Goal: Information Seeking & Learning: Learn about a topic

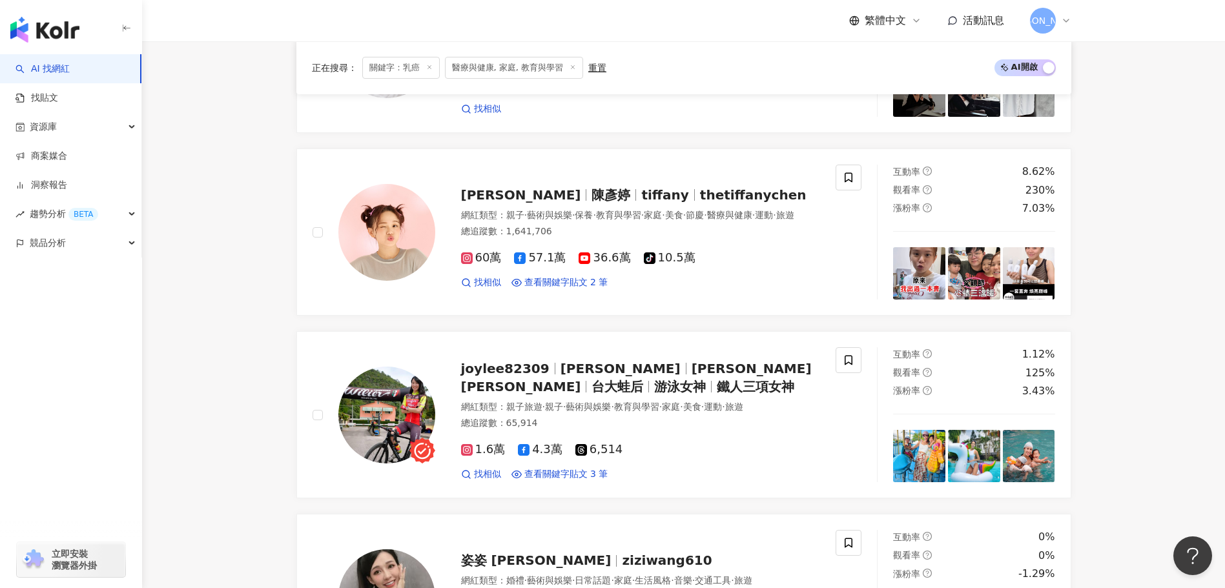
scroll to position [1808, 0]
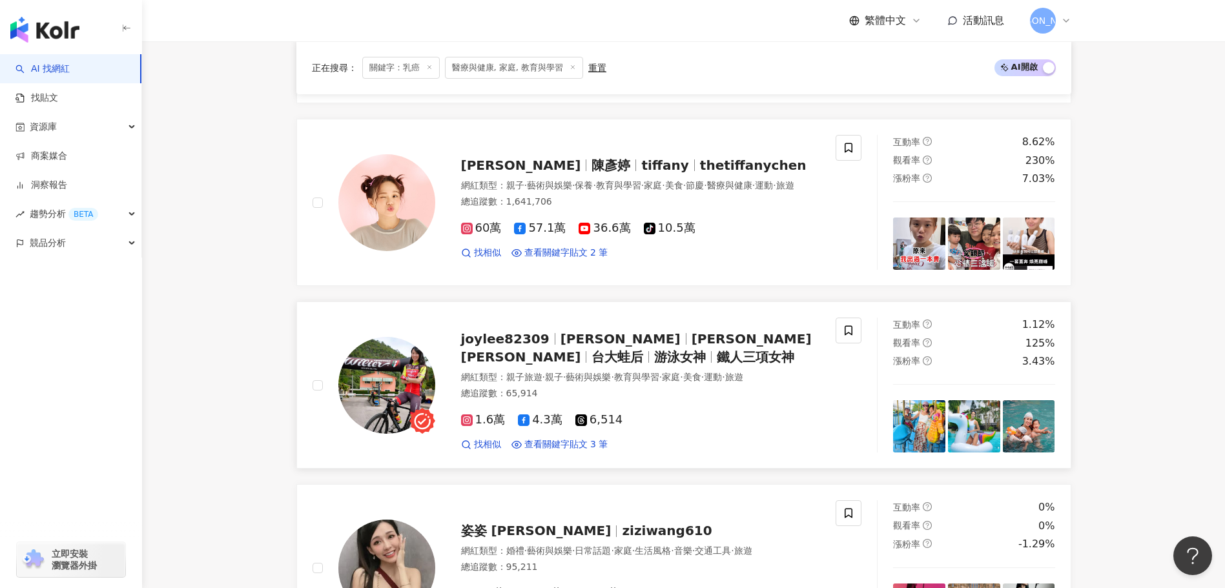
click at [910, 421] on img at bounding box center [919, 426] width 52 height 52
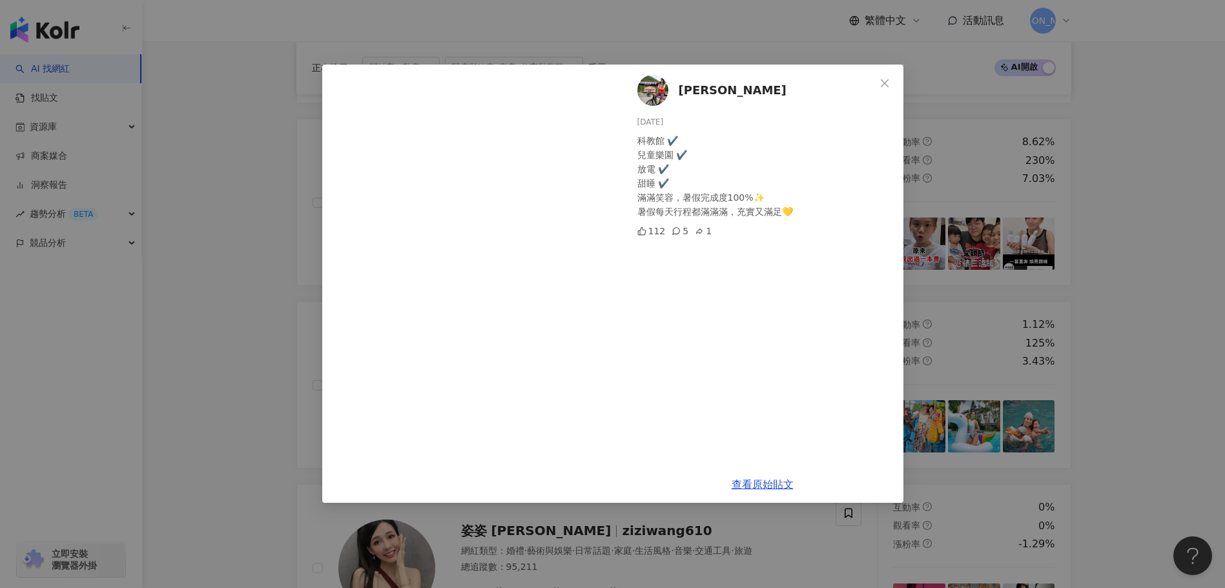
click at [965, 419] on div "李詹瑩 2025/8/11 科教館 ✔️ 兒童樂園 ✔️ 放電 ✔️ 甜睡 ✔️ 滿滿笑容，暑假完成度100%✨ 暑假每天行程都滿滿滿，充實又滿足💛 112 …" at bounding box center [612, 294] width 1225 height 588
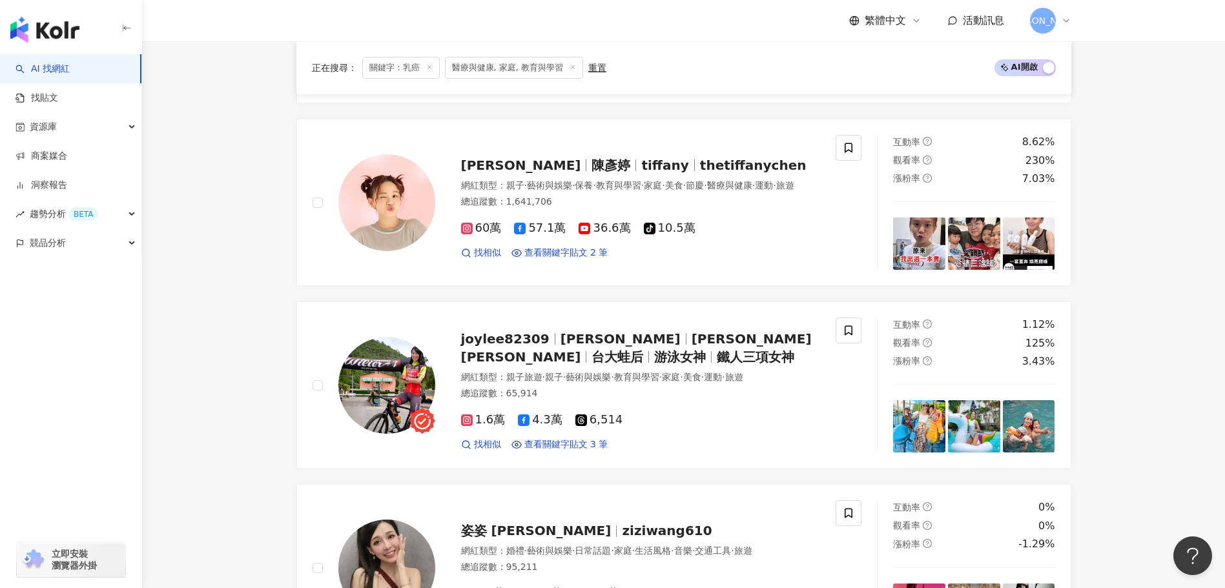
click at [965, 419] on img at bounding box center [974, 426] width 52 height 52
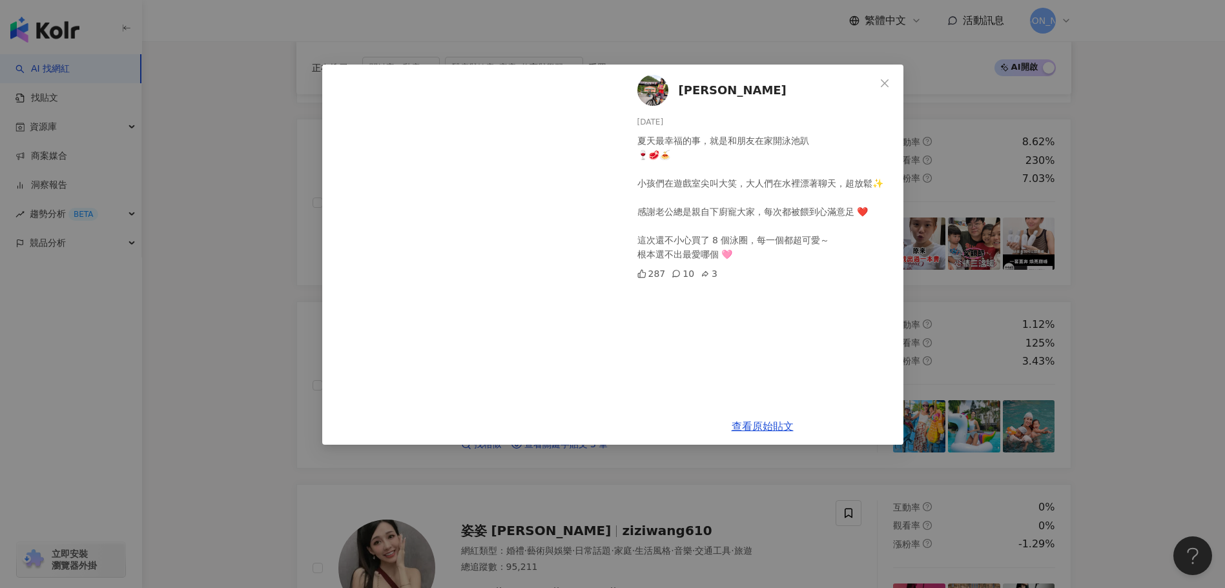
click at [1027, 425] on div "李詹瑩 2025/8/10 夏天最幸福的事，就是和朋友在家開泳池趴 🍷🥩🍝 小孩們在遊戲室尖叫大笑，大人們在水裡漂著聊天，超放鬆✨ 感謝老公總是親自下廚寵大家…" at bounding box center [612, 294] width 1225 height 588
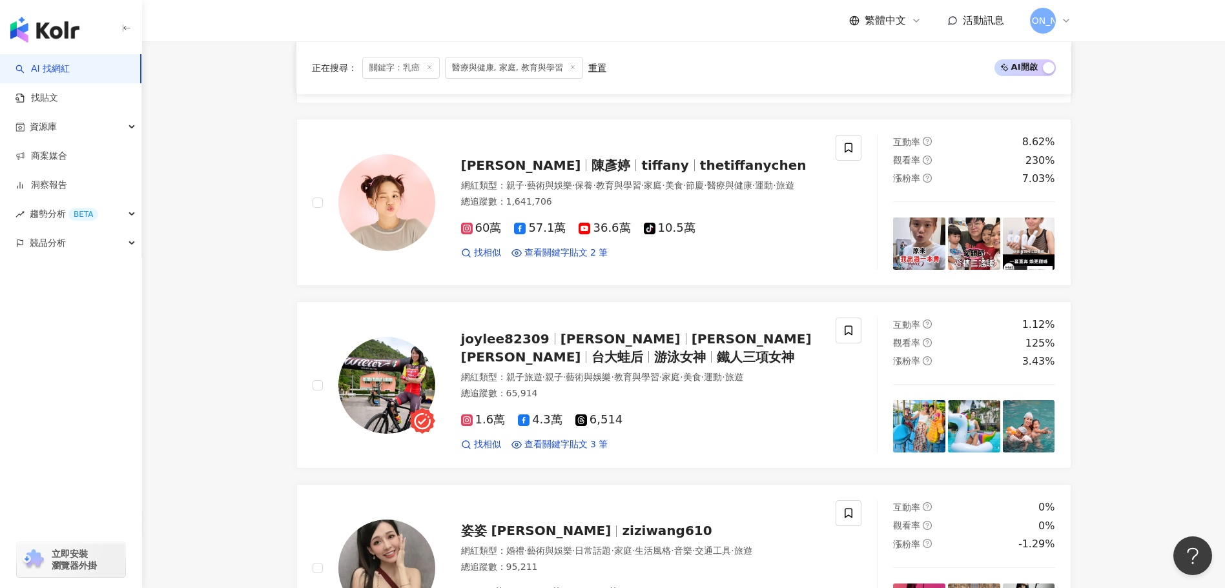
click at [1027, 425] on img at bounding box center [1029, 426] width 52 height 52
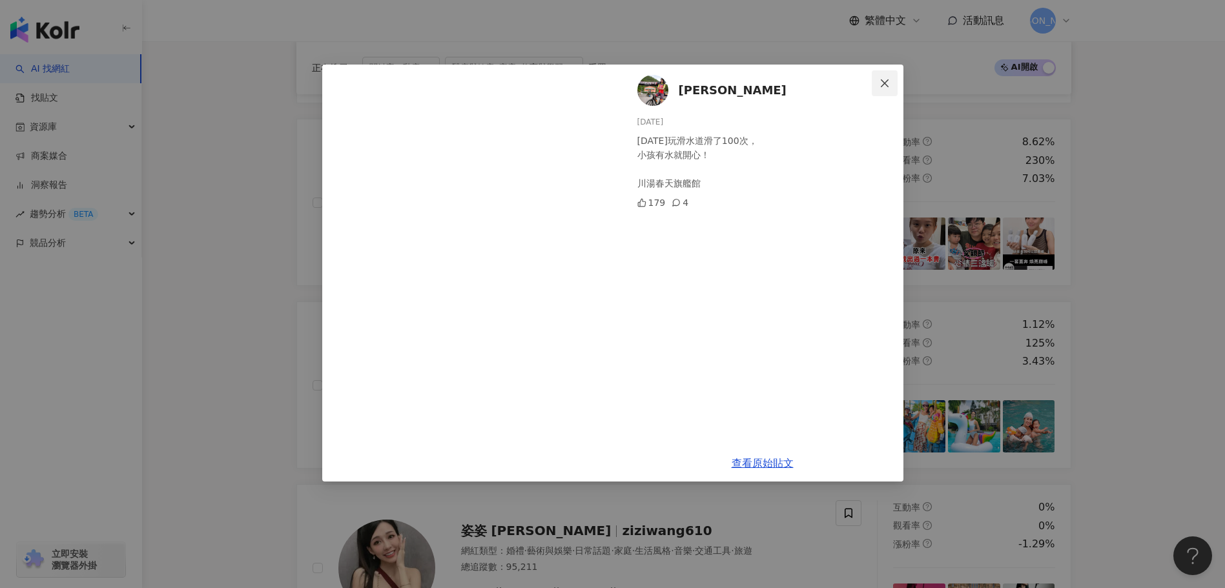
click at [887, 84] on icon "close" at bounding box center [884, 83] width 10 height 10
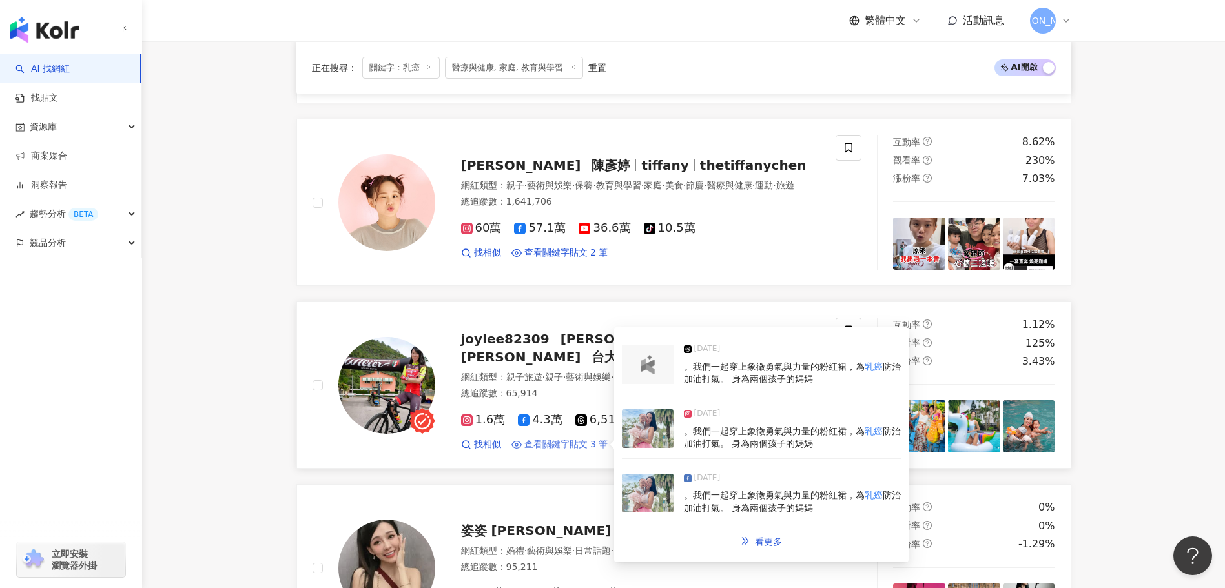
click at [596, 442] on span "查看關鍵字貼文 3 筆" at bounding box center [566, 444] width 84 height 13
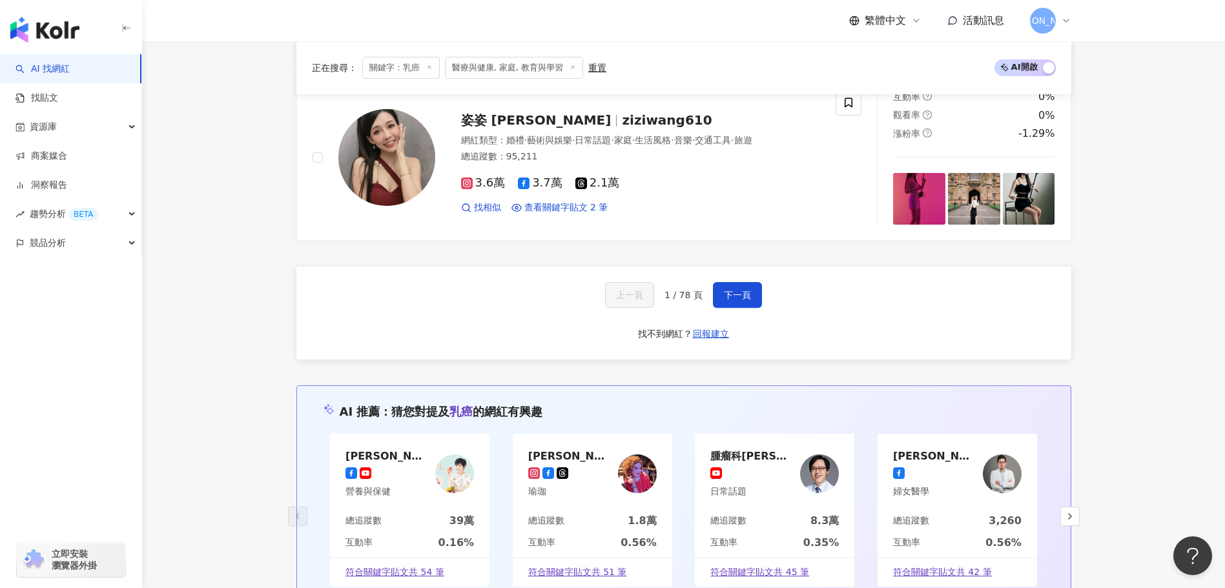
scroll to position [2089, 0]
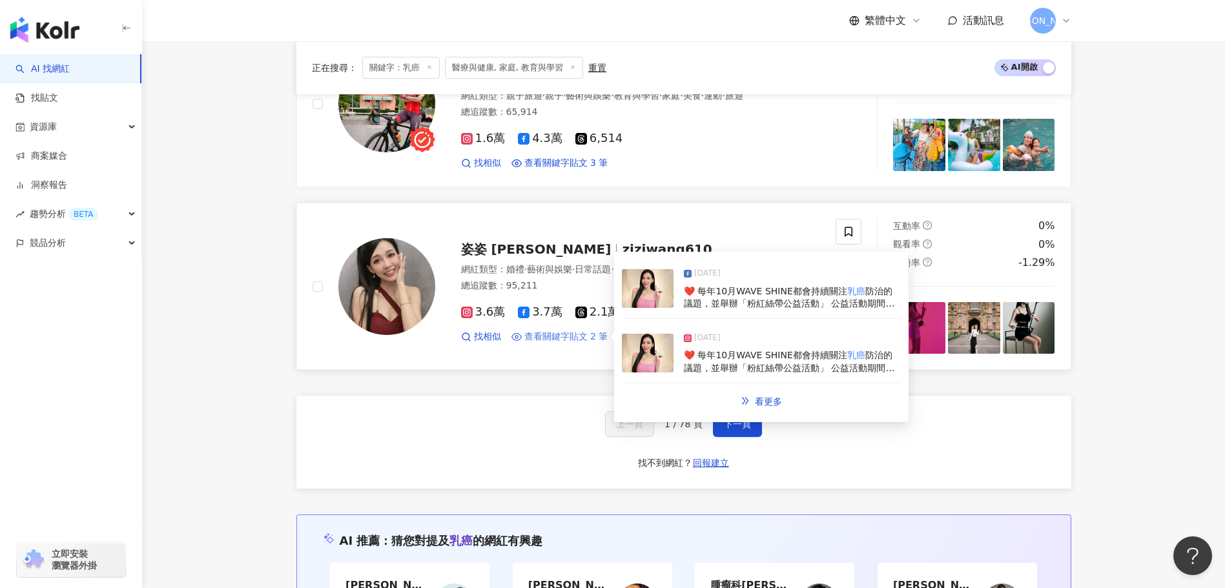
click at [529, 341] on span "查看關鍵字貼文 2 筆" at bounding box center [566, 337] width 84 height 13
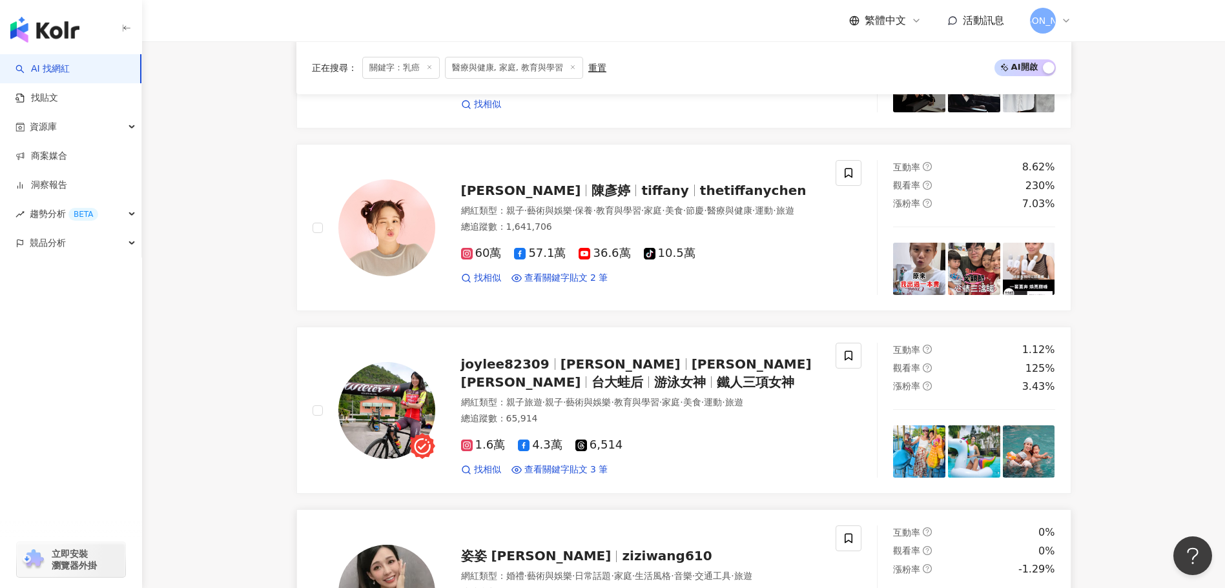
scroll to position [1766, 0]
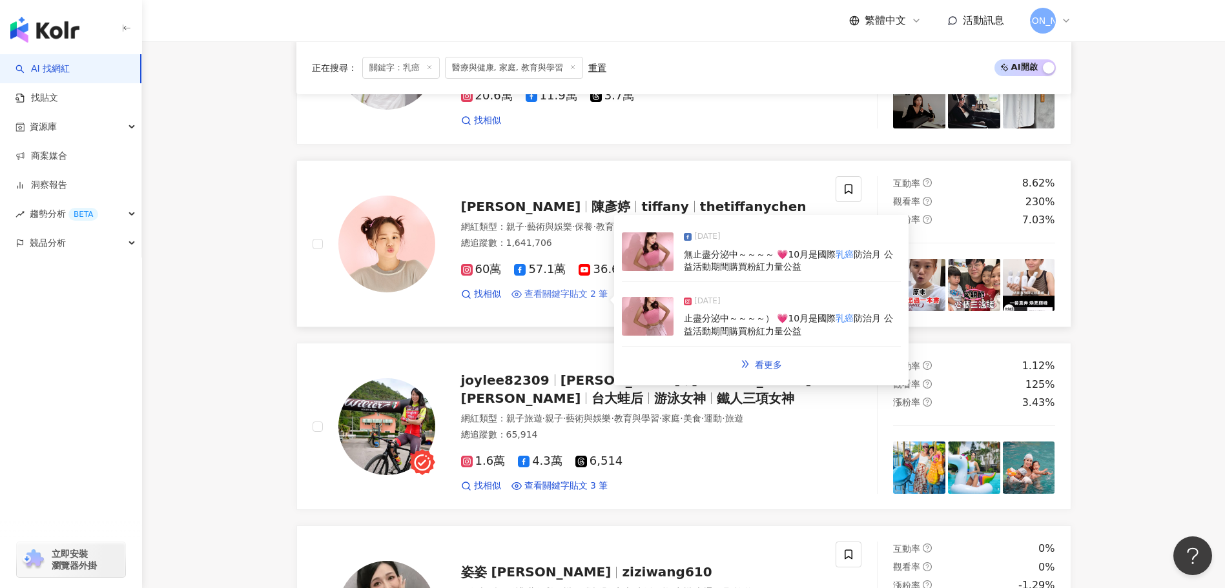
click at [584, 297] on span "查看關鍵字貼文 2 筆" at bounding box center [566, 294] width 84 height 13
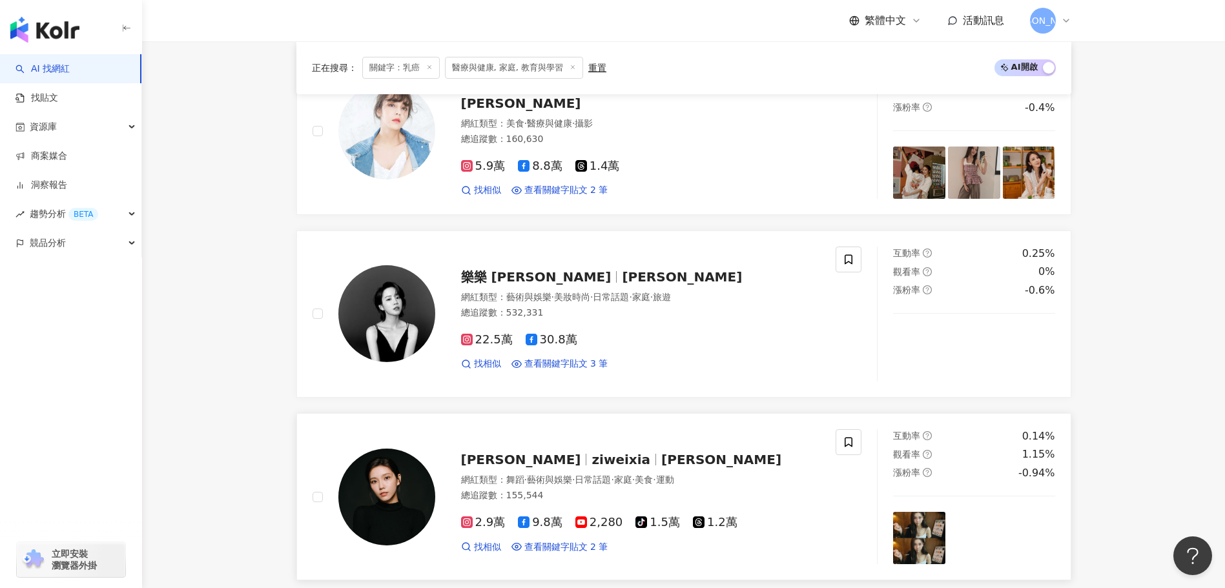
scroll to position [346, 0]
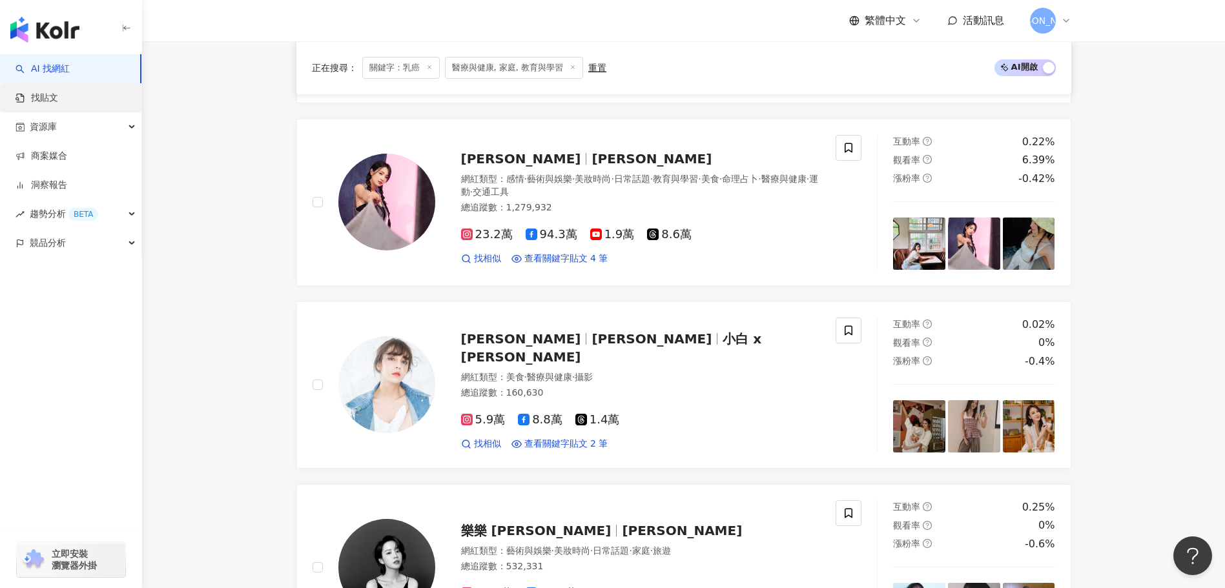
click at [40, 92] on link "找貼文" at bounding box center [36, 98] width 43 height 13
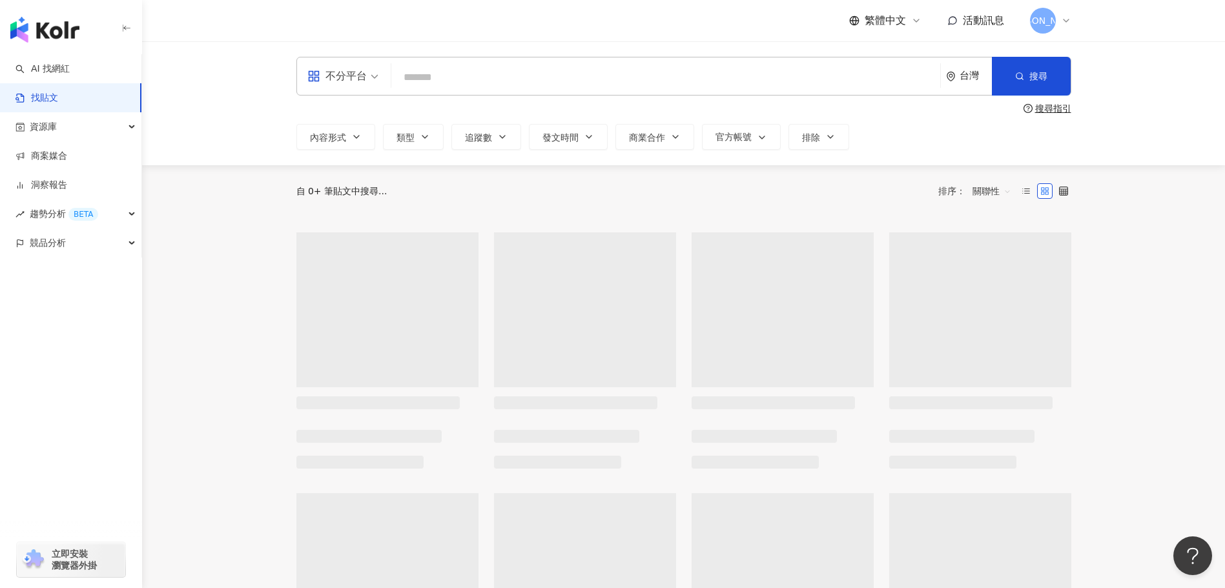
click at [473, 61] on div "不分平台 台灣 搜尋" at bounding box center [683, 76] width 775 height 39
click at [454, 77] on input "search" at bounding box center [665, 77] width 538 height 28
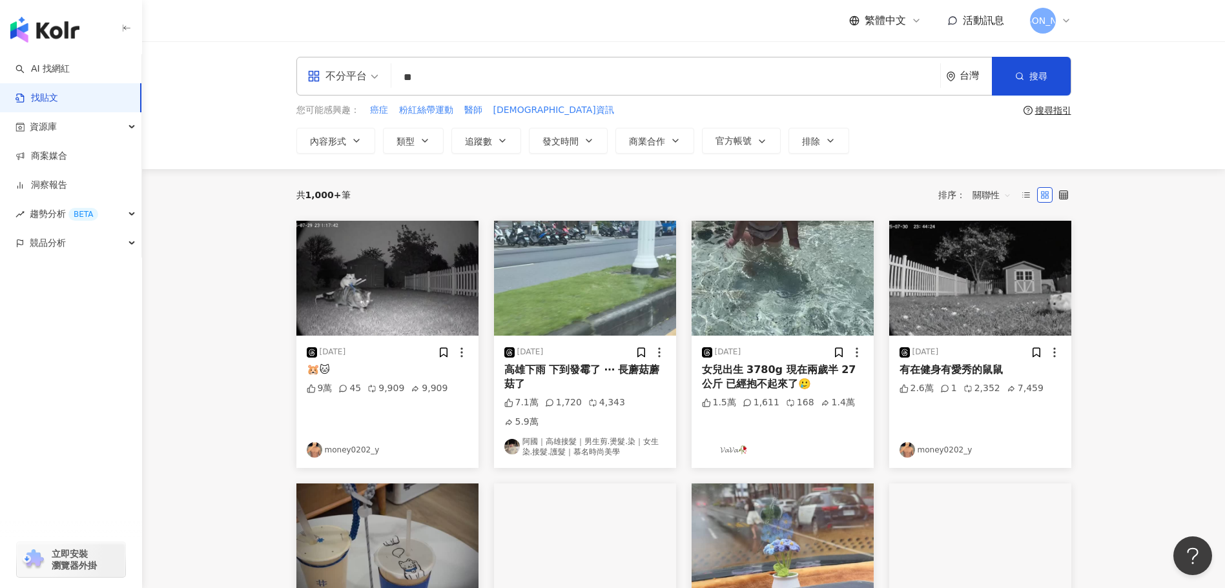
type input "*"
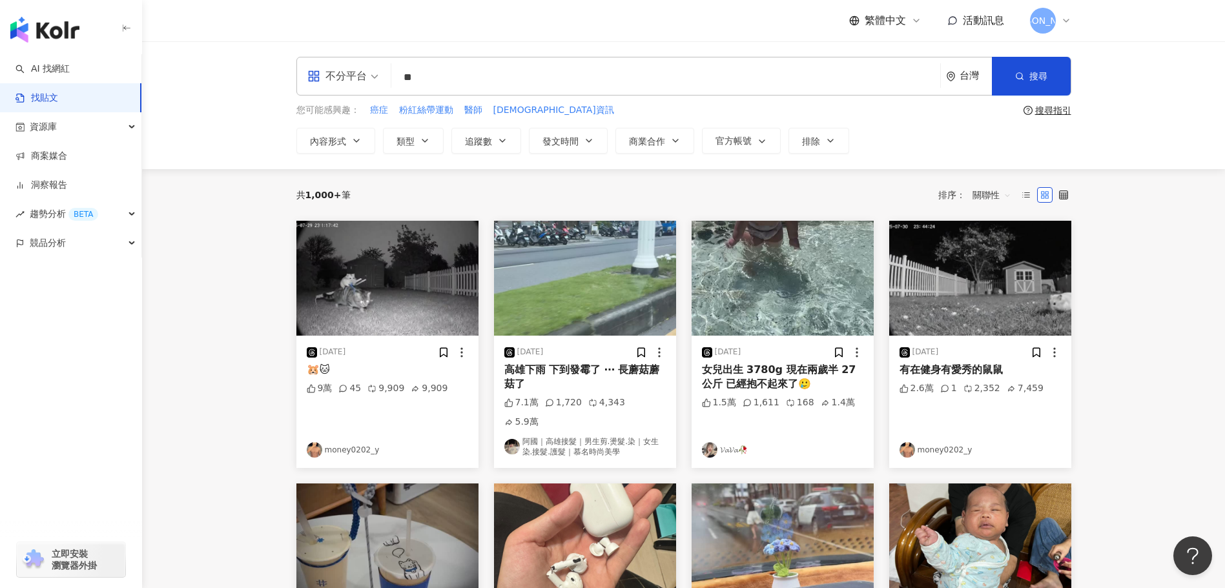
type input "**"
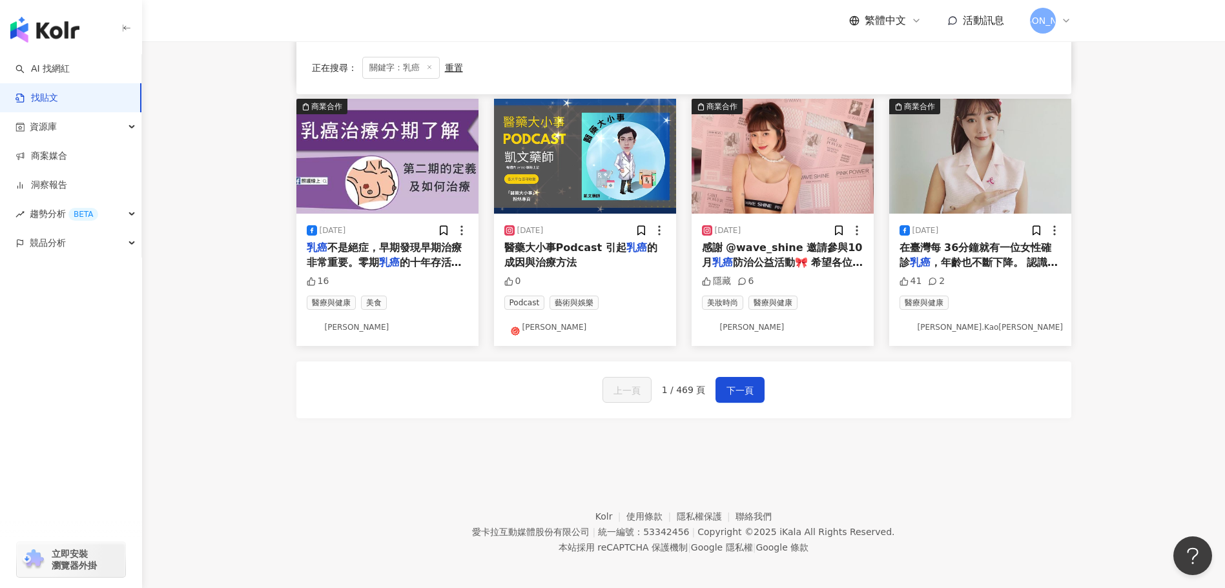
scroll to position [653, 0]
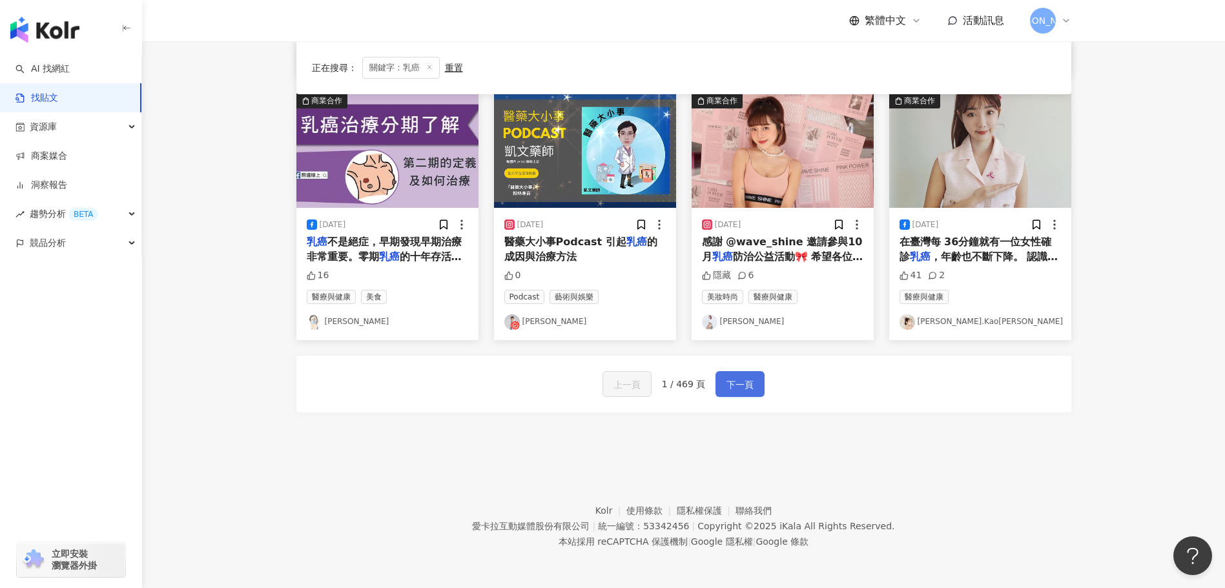
click at [738, 383] on span "下一頁" at bounding box center [739, 384] width 27 height 15
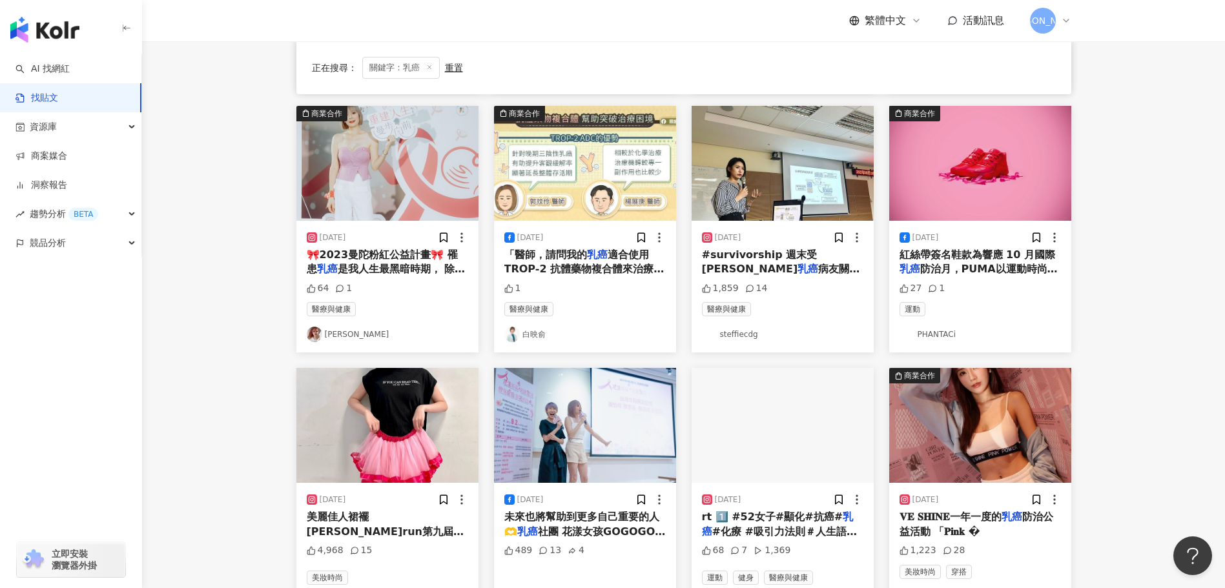
scroll to position [387, 0]
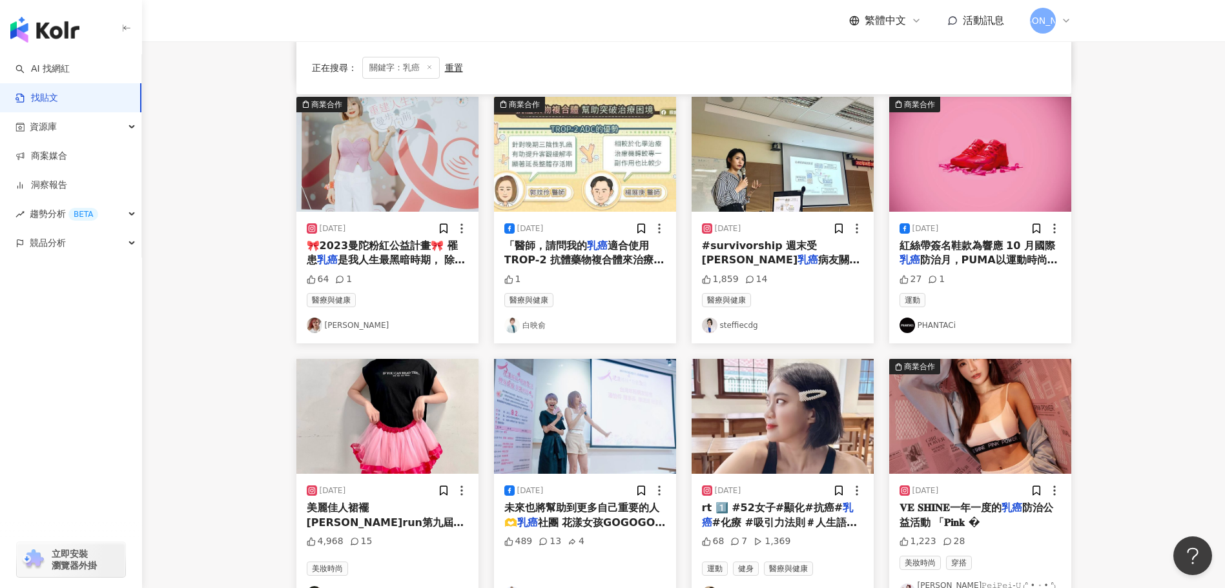
click at [590, 438] on img at bounding box center [585, 416] width 182 height 115
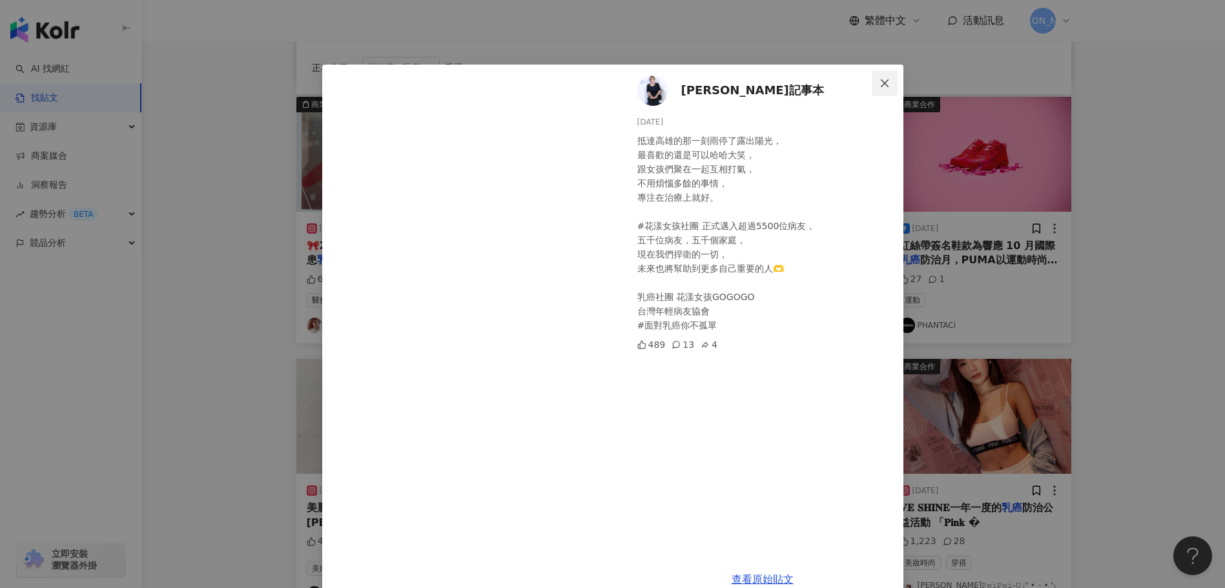
click at [879, 86] on icon "close" at bounding box center [884, 83] width 10 height 10
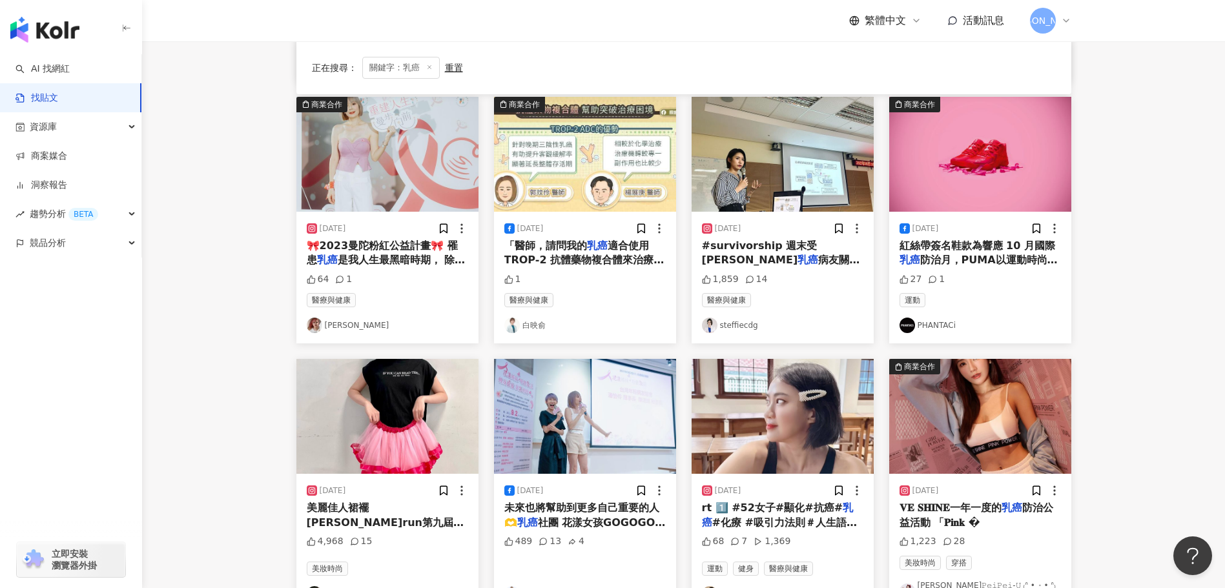
click at [404, 247] on span "🎀2023曼陀粉紅公益計畫🎀 罹患" at bounding box center [382, 252] width 151 height 26
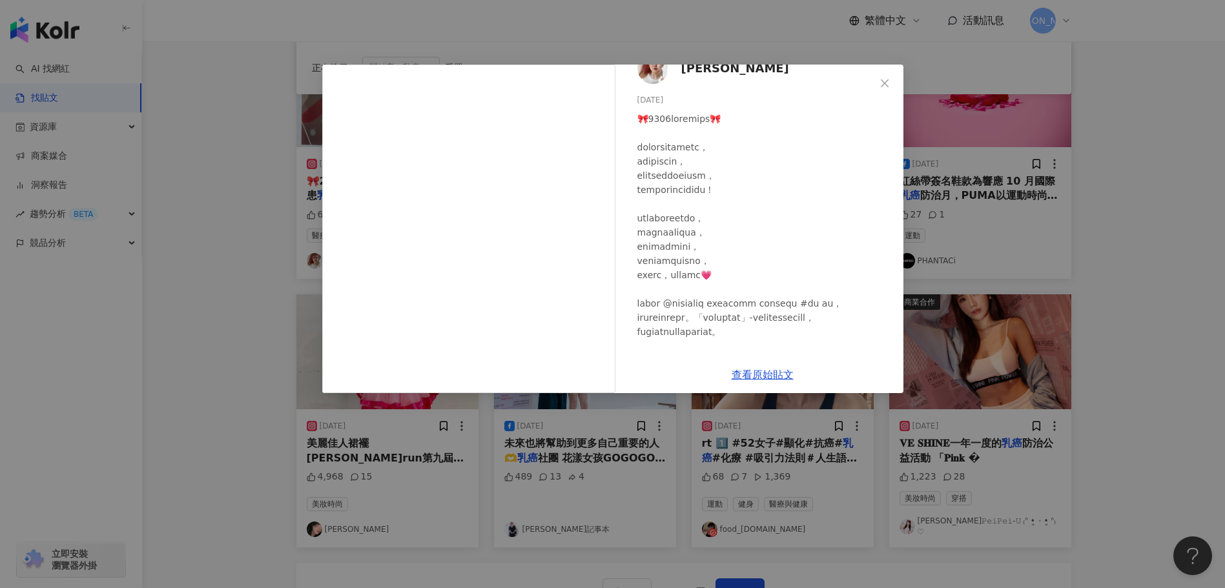
scroll to position [0, 0]
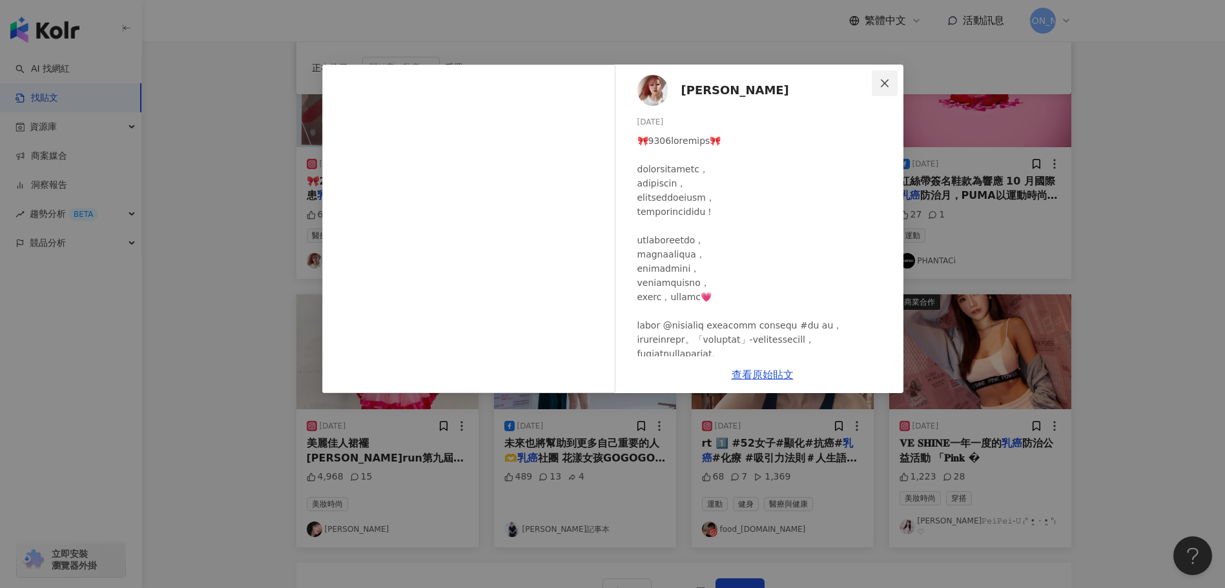
click at [881, 85] on icon "close" at bounding box center [884, 83] width 10 height 10
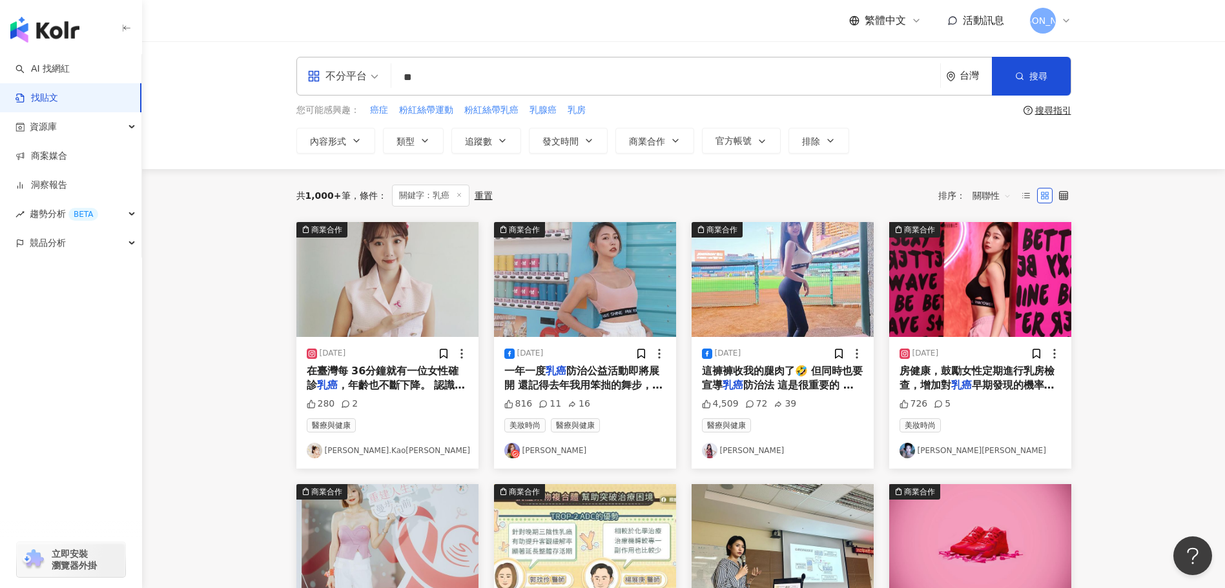
click at [614, 382] on span "防治公益活動即將展開 還記得去年我用笨拙的舞步，為了讓更多人能關注" at bounding box center [583, 385] width 159 height 41
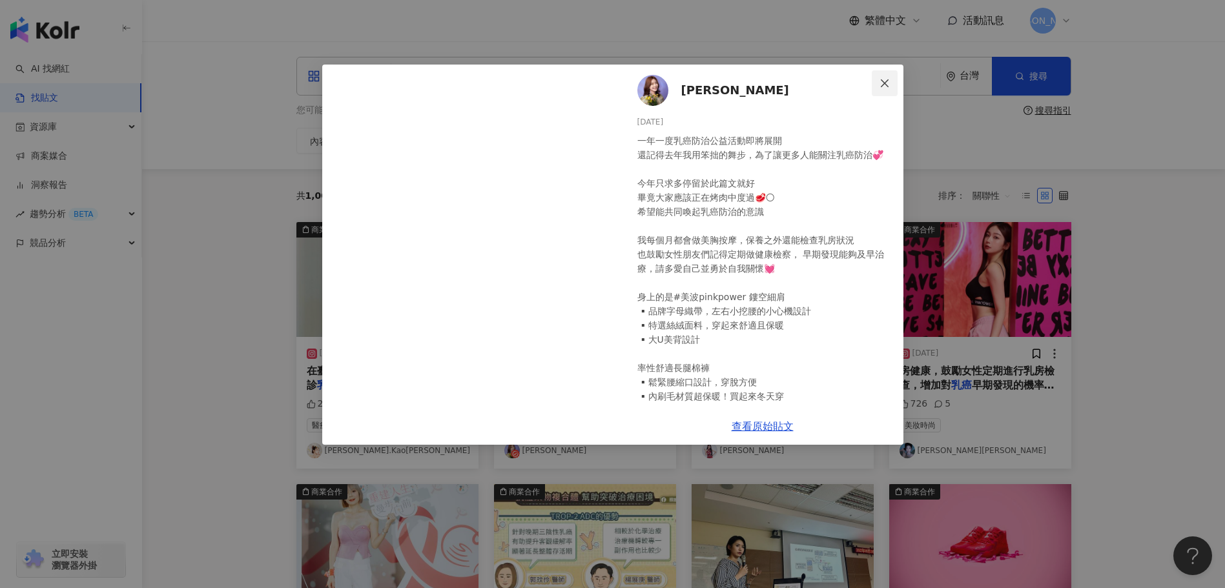
click at [881, 85] on icon "close" at bounding box center [884, 83] width 10 height 10
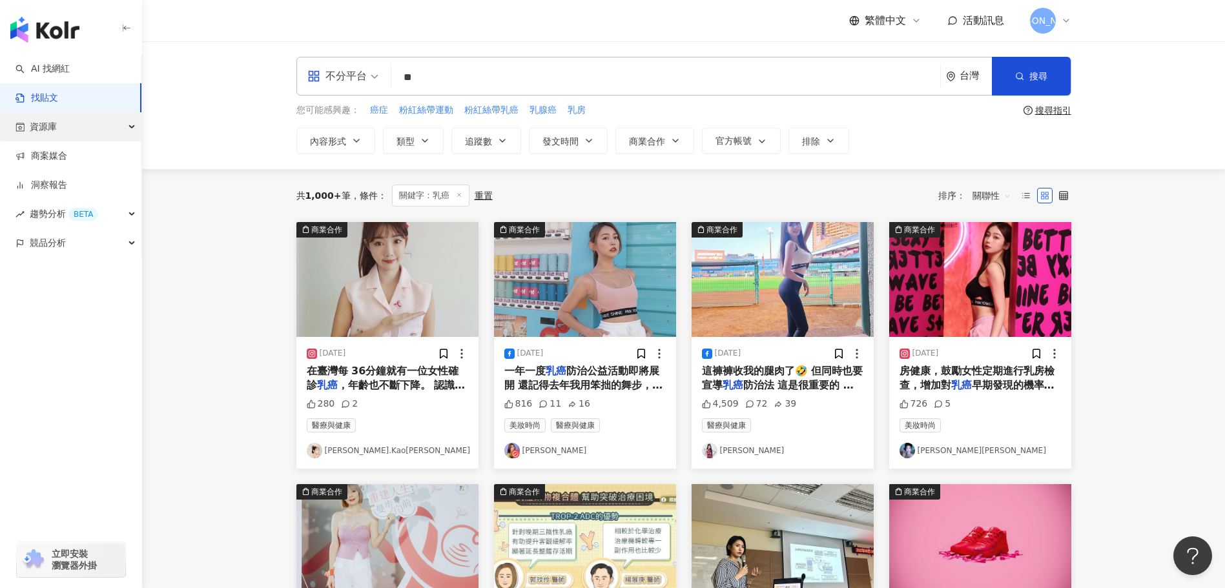
click at [57, 119] on div "資源庫" at bounding box center [70, 126] width 141 height 29
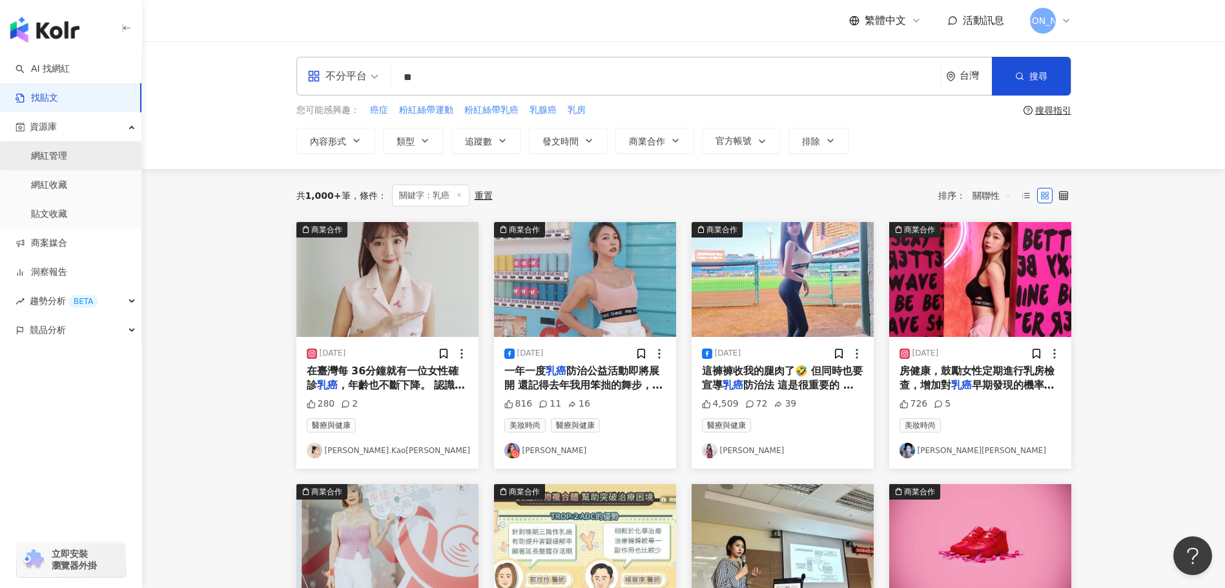
click at [67, 161] on link "網紅管理" at bounding box center [49, 156] width 36 height 13
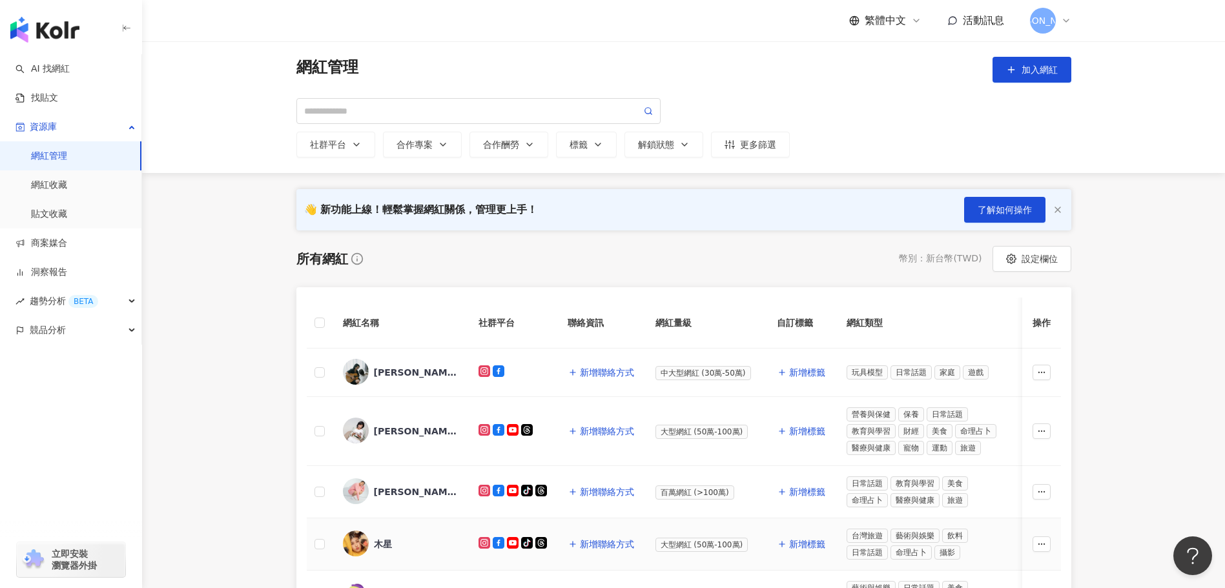
scroll to position [258, 0]
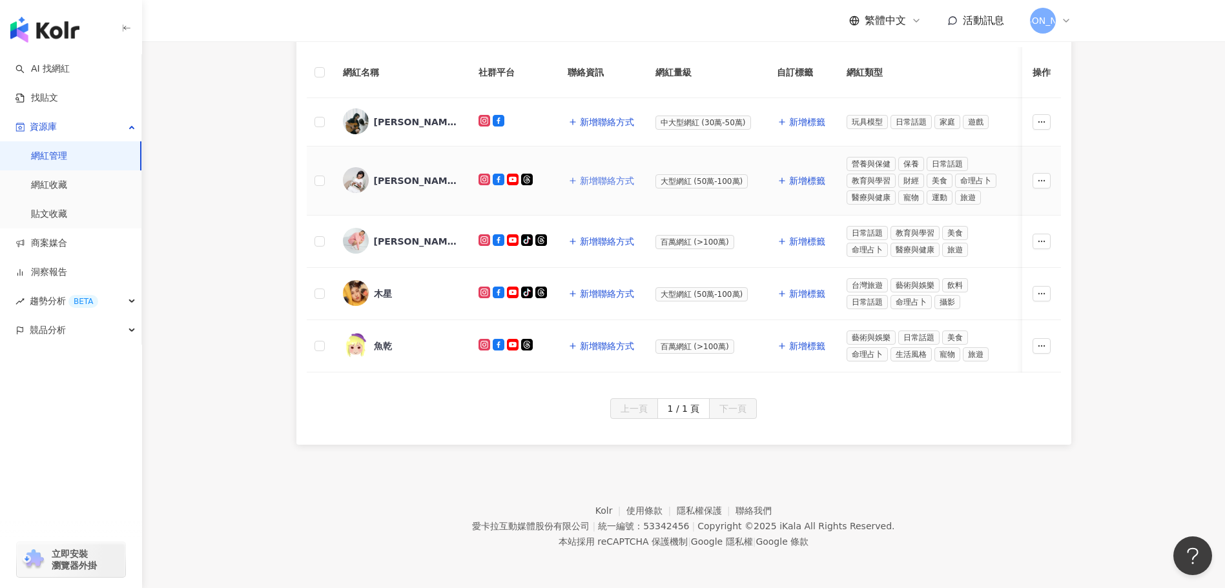
click at [597, 168] on button "新增聯絡方式" at bounding box center [600, 181] width 67 height 26
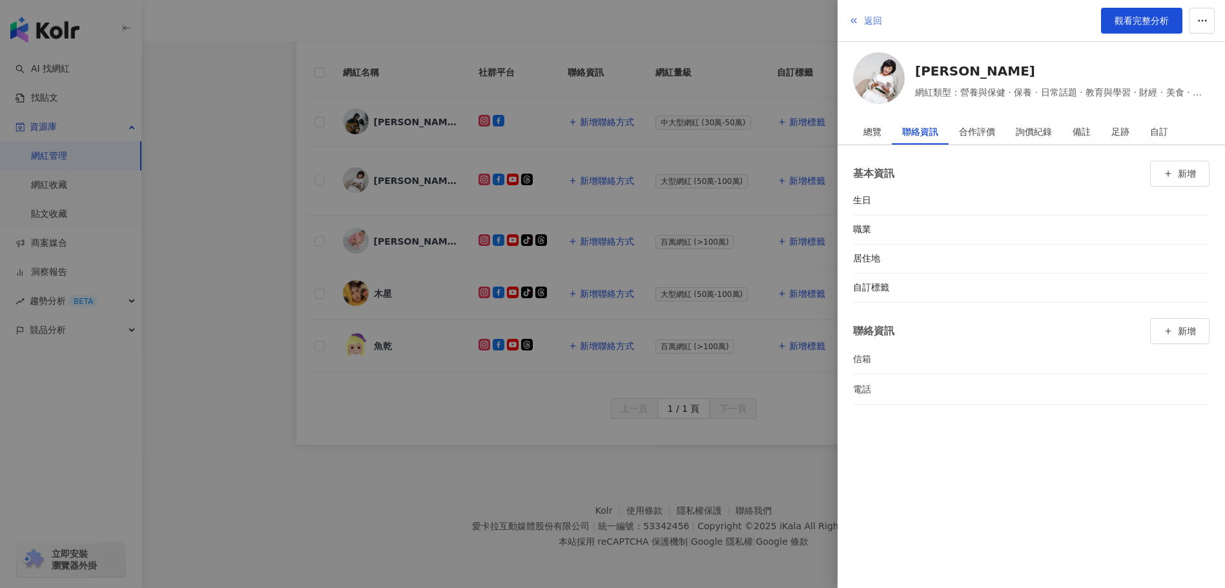
click at [854, 17] on icon "button" at bounding box center [853, 20] width 10 height 10
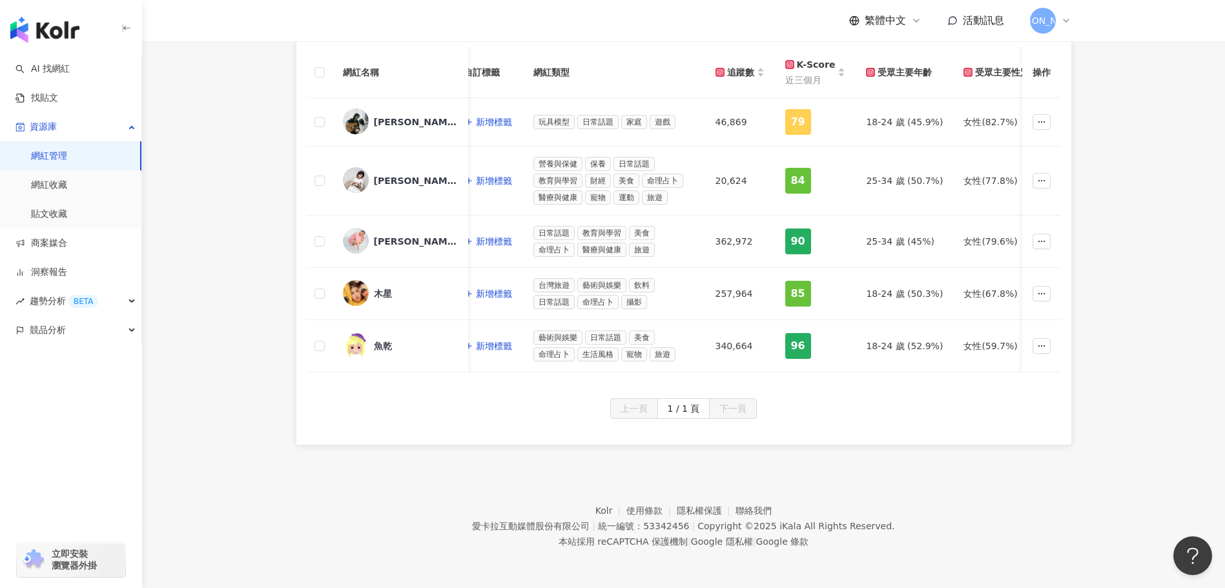
scroll to position [0, 0]
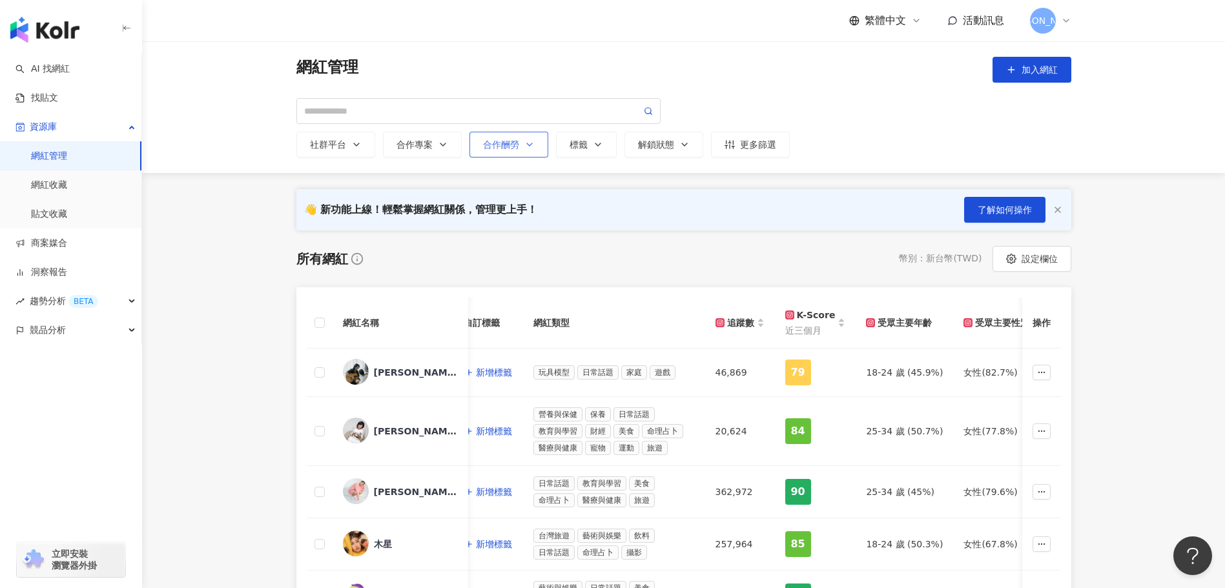
click at [515, 139] on div "合作酬勞" at bounding box center [509, 144] width 52 height 10
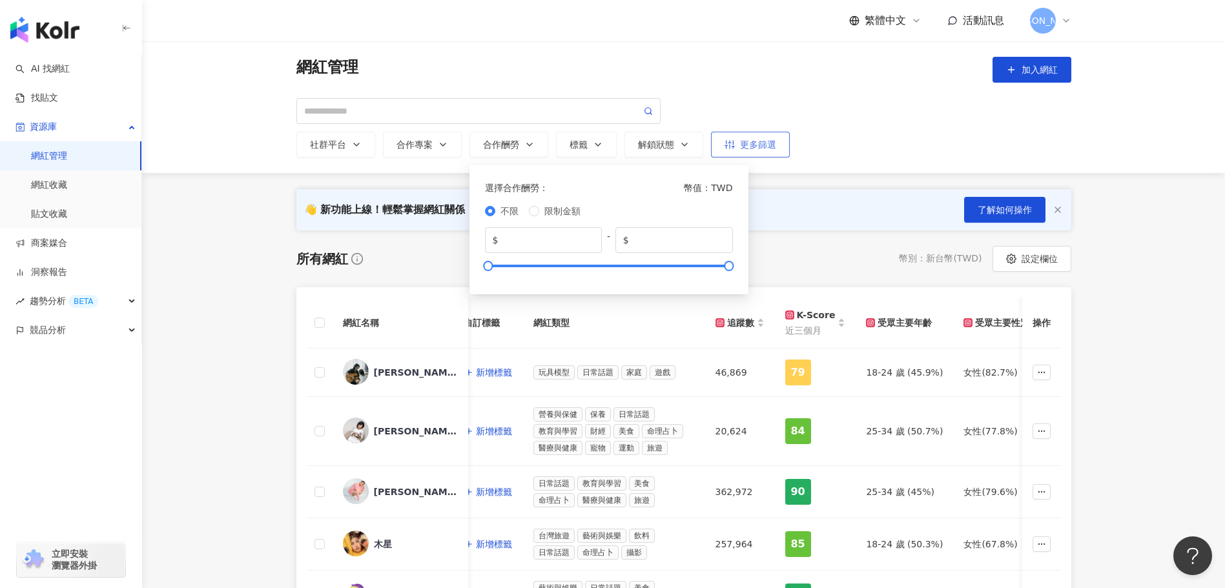
click at [788, 156] on button "更多篩選" at bounding box center [750, 145] width 79 height 26
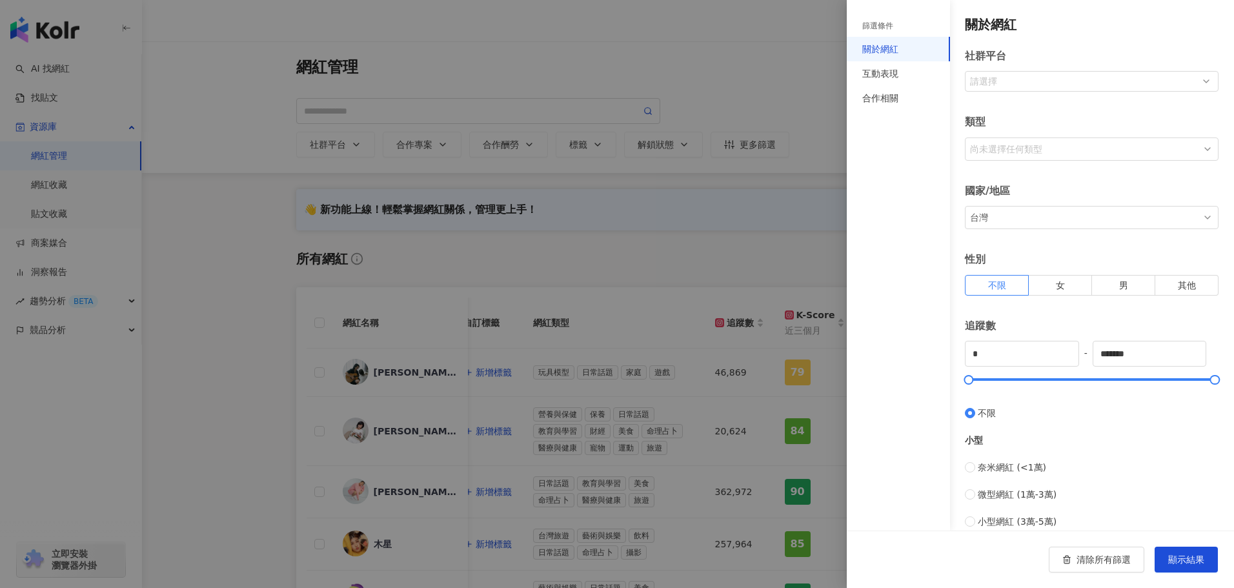
click at [771, 73] on div at bounding box center [617, 294] width 1234 height 588
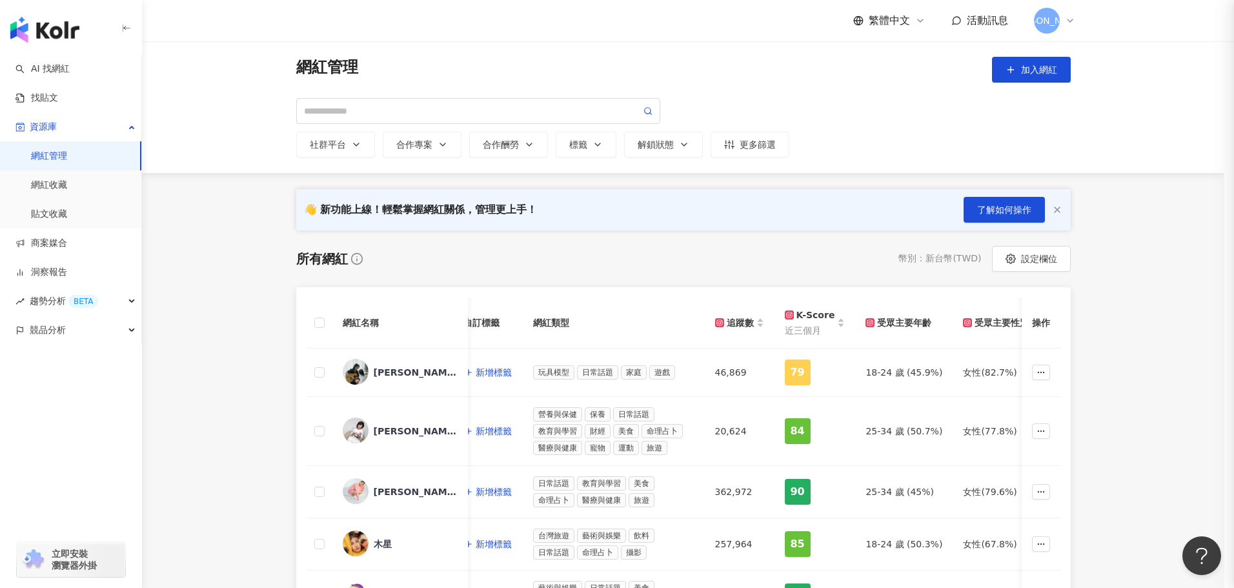
click at [771, 73] on div at bounding box center [617, 294] width 1234 height 588
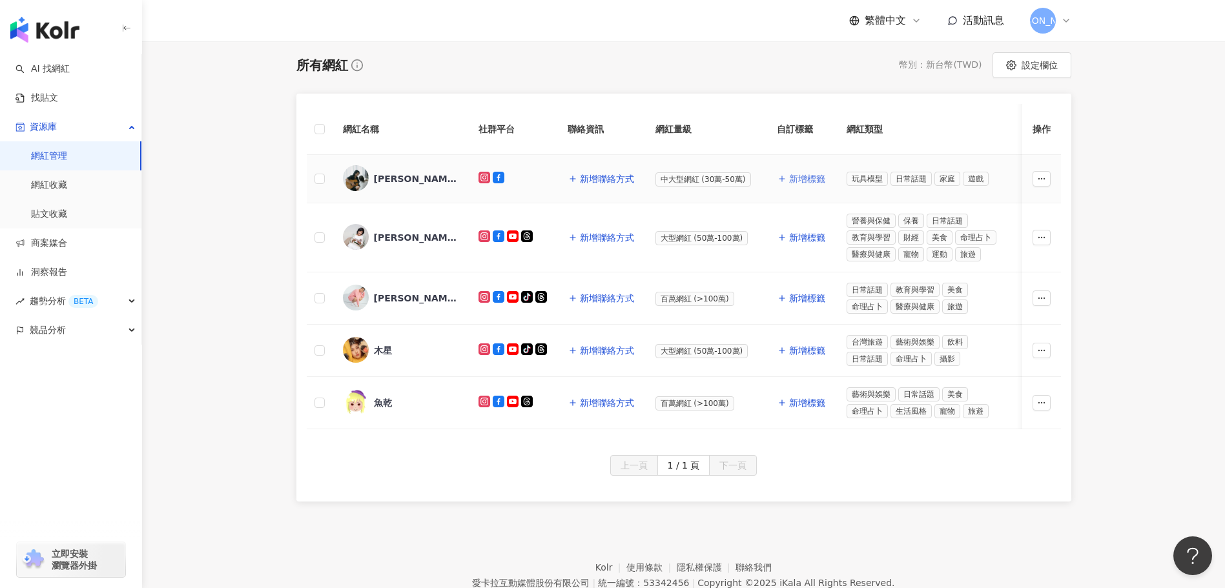
click at [810, 174] on span "新增標籤" at bounding box center [807, 179] width 36 height 10
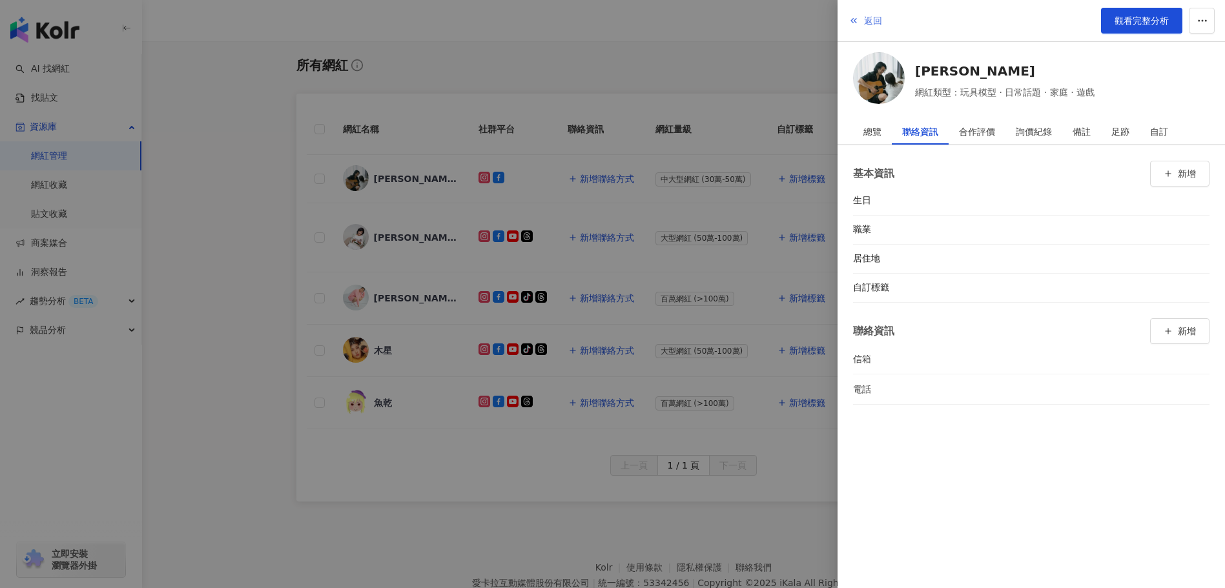
click at [856, 16] on icon "button" at bounding box center [853, 20] width 10 height 10
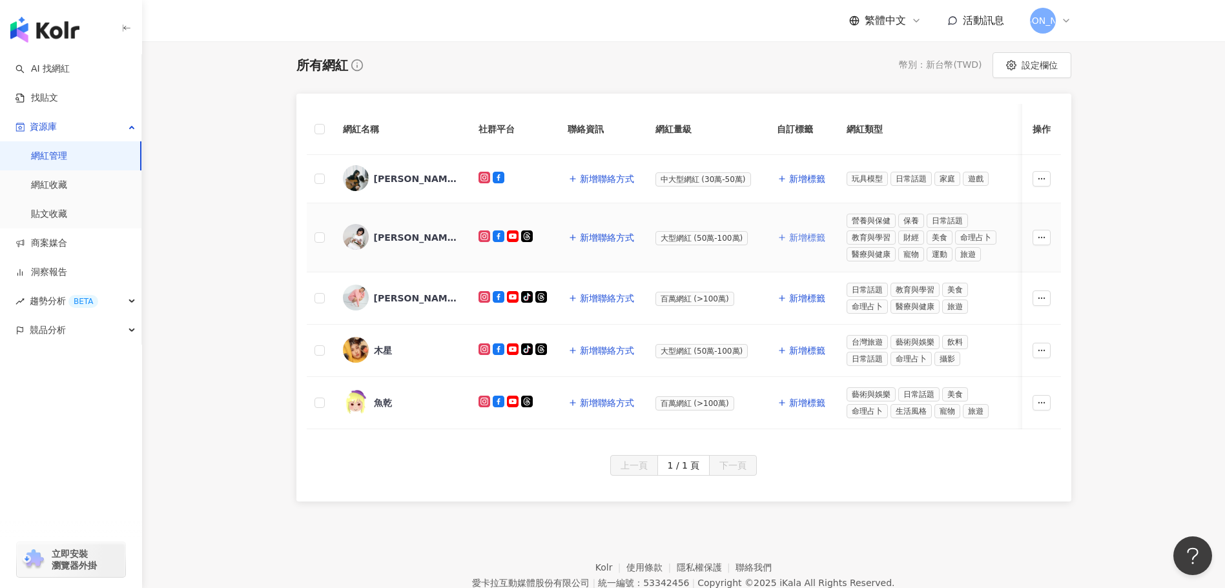
click at [791, 242] on span "新增標籤" at bounding box center [807, 237] width 36 height 10
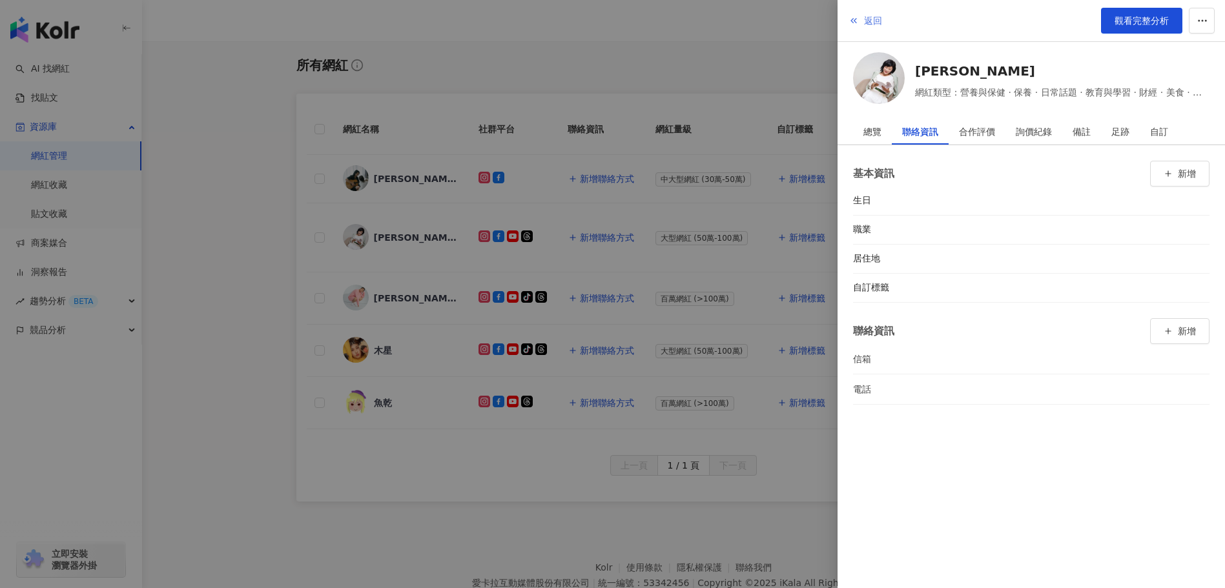
click at [857, 14] on button "返回" at bounding box center [865, 21] width 35 height 26
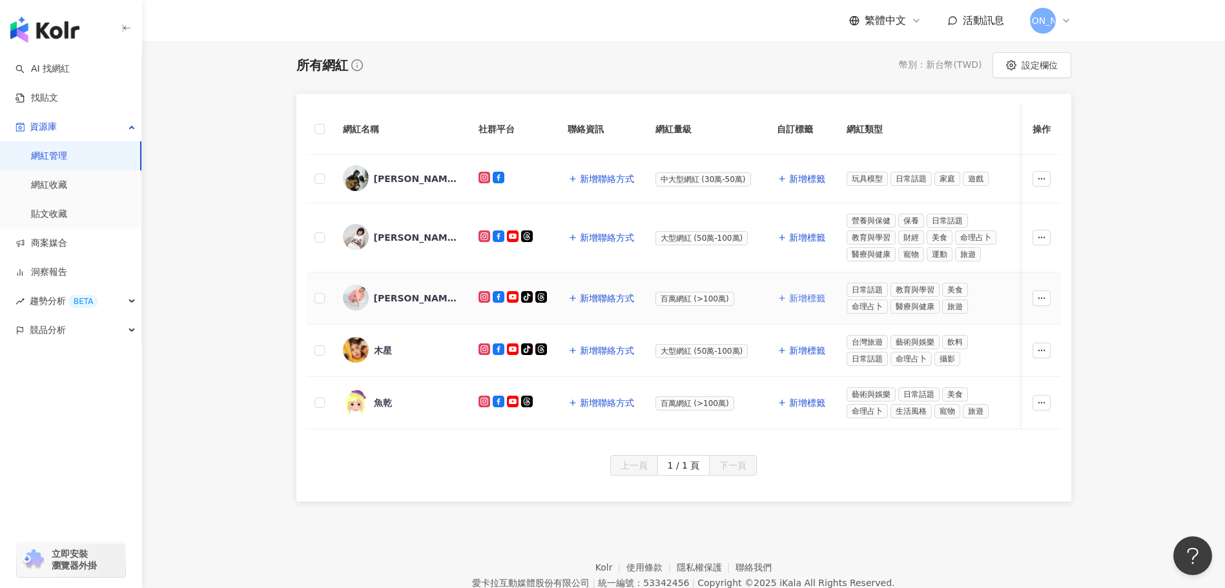
click at [820, 300] on span "新增標籤" at bounding box center [807, 298] width 36 height 10
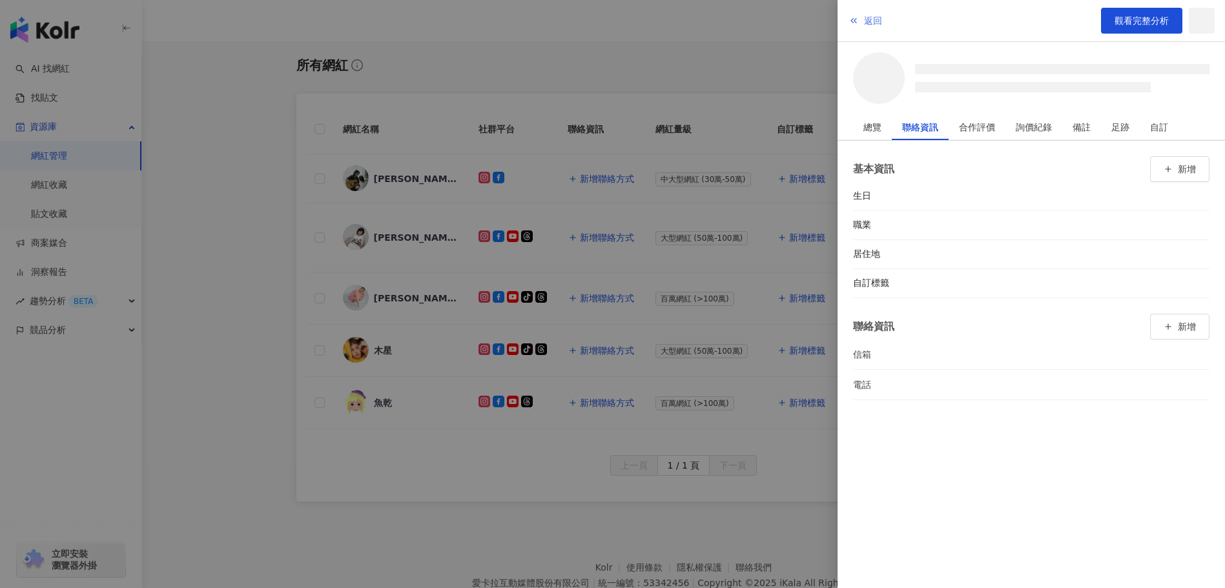
click at [863, 19] on button "返回" at bounding box center [865, 21] width 35 height 26
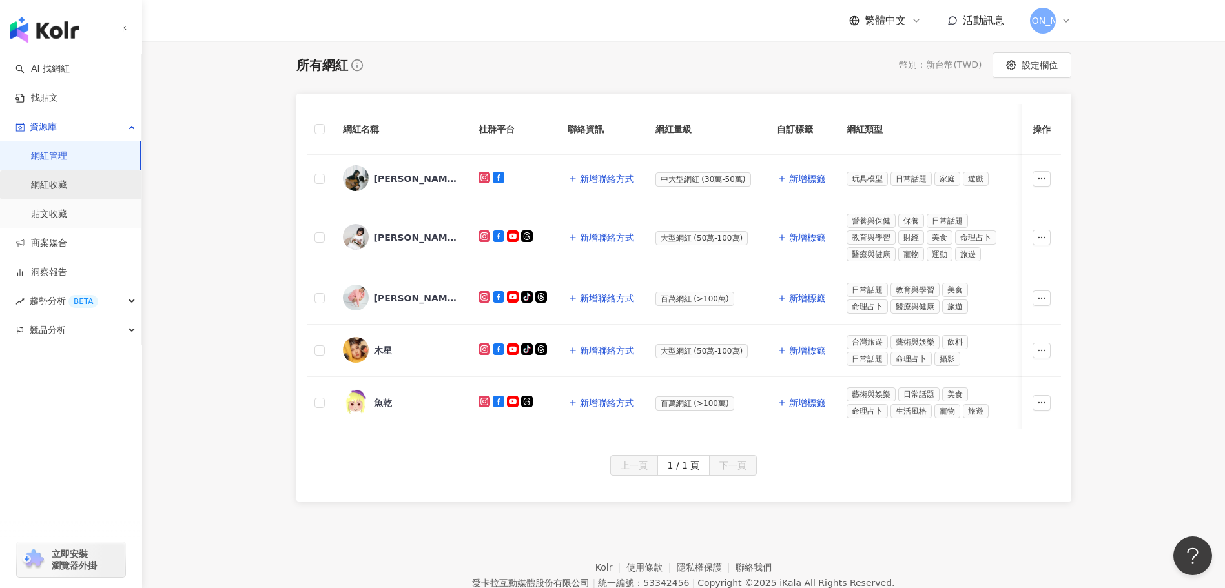
click at [64, 184] on link "網紅收藏" at bounding box center [49, 185] width 36 height 13
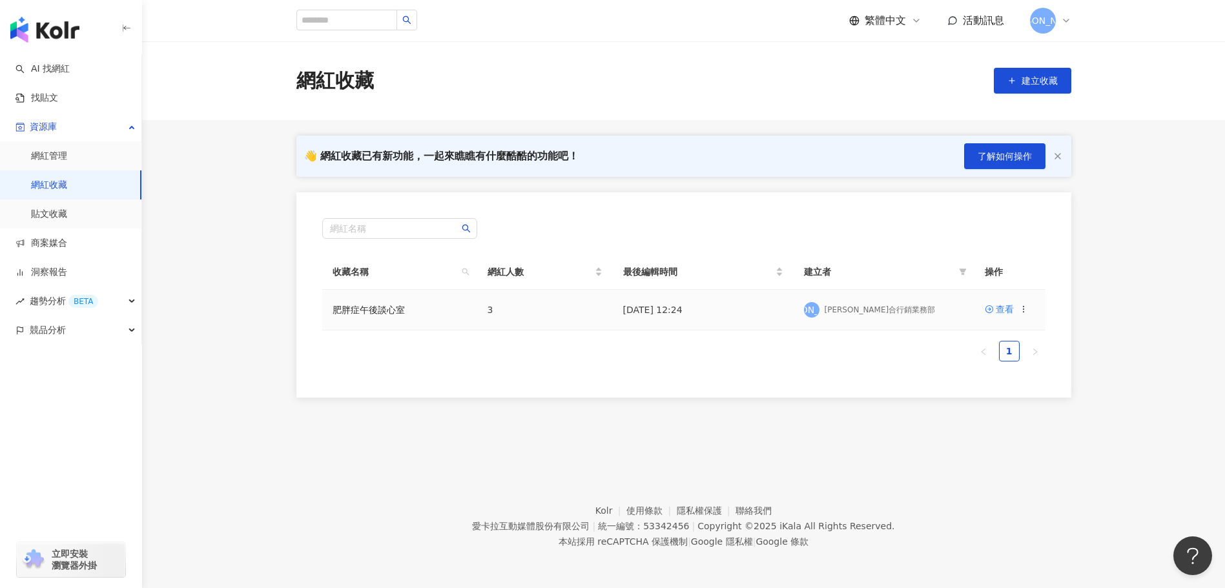
click at [498, 307] on td "3" at bounding box center [545, 310] width 136 height 41
click at [392, 311] on link "肥胖症午後談心室" at bounding box center [368, 310] width 72 height 10
click at [63, 219] on link "貼文收藏" at bounding box center [49, 214] width 36 height 13
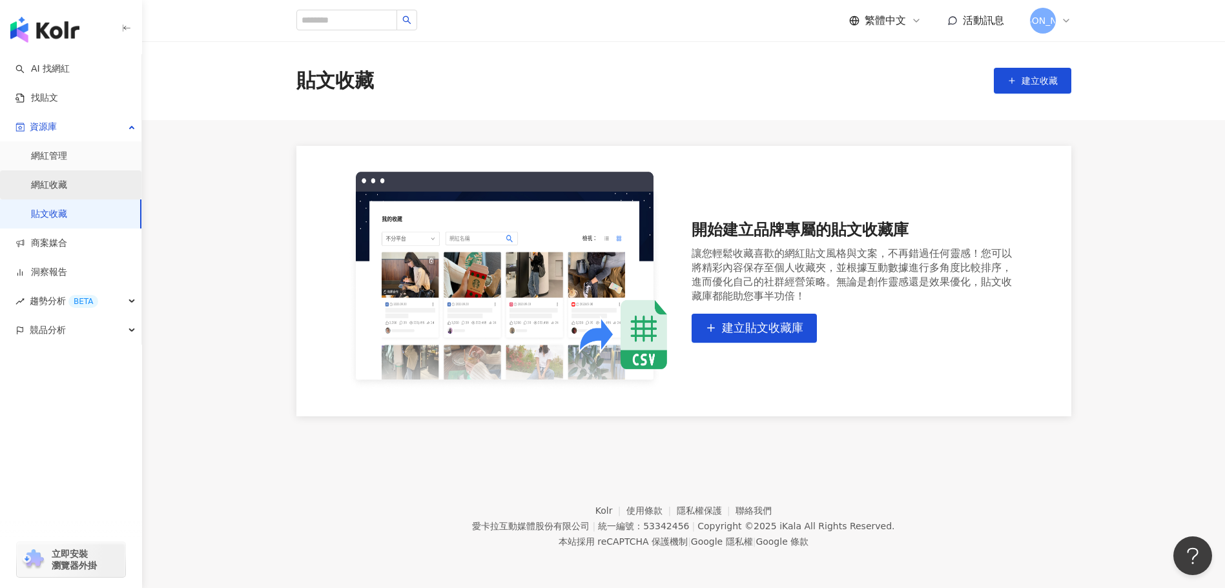
click at [66, 192] on link "網紅收藏" at bounding box center [49, 185] width 36 height 13
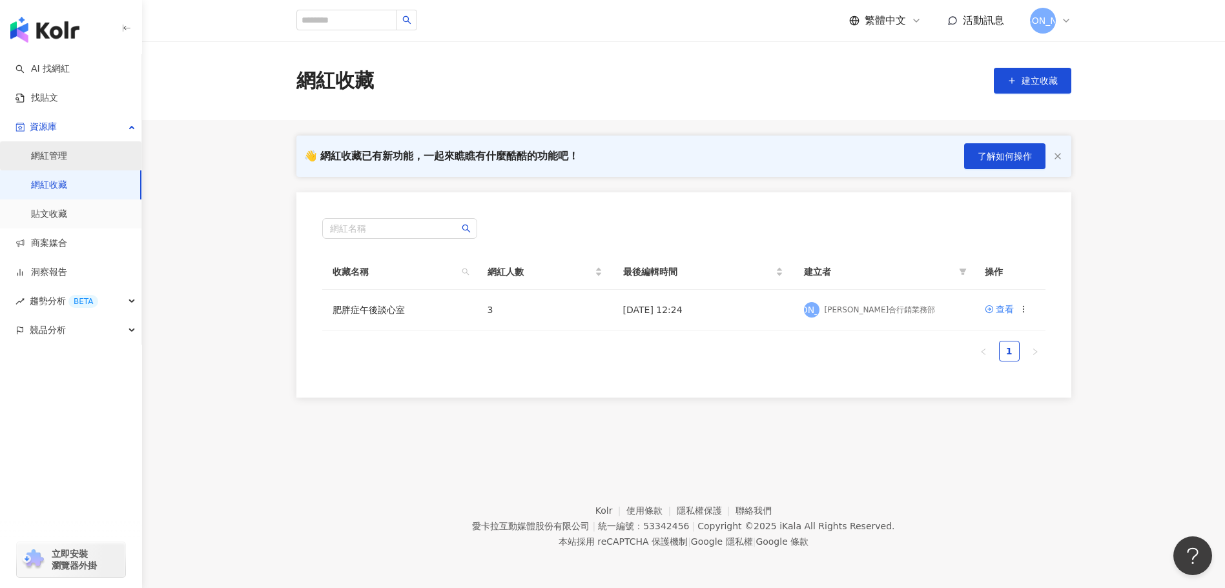
click at [67, 153] on link "網紅管理" at bounding box center [49, 156] width 36 height 13
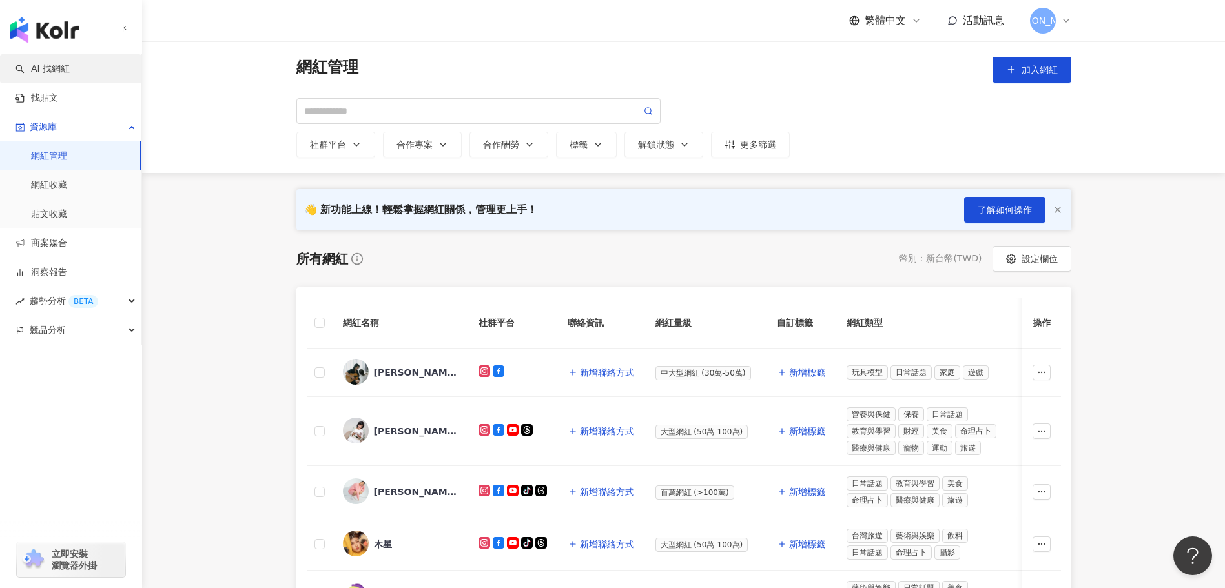
click at [70, 75] on link "AI 找網紅" at bounding box center [42, 69] width 54 height 13
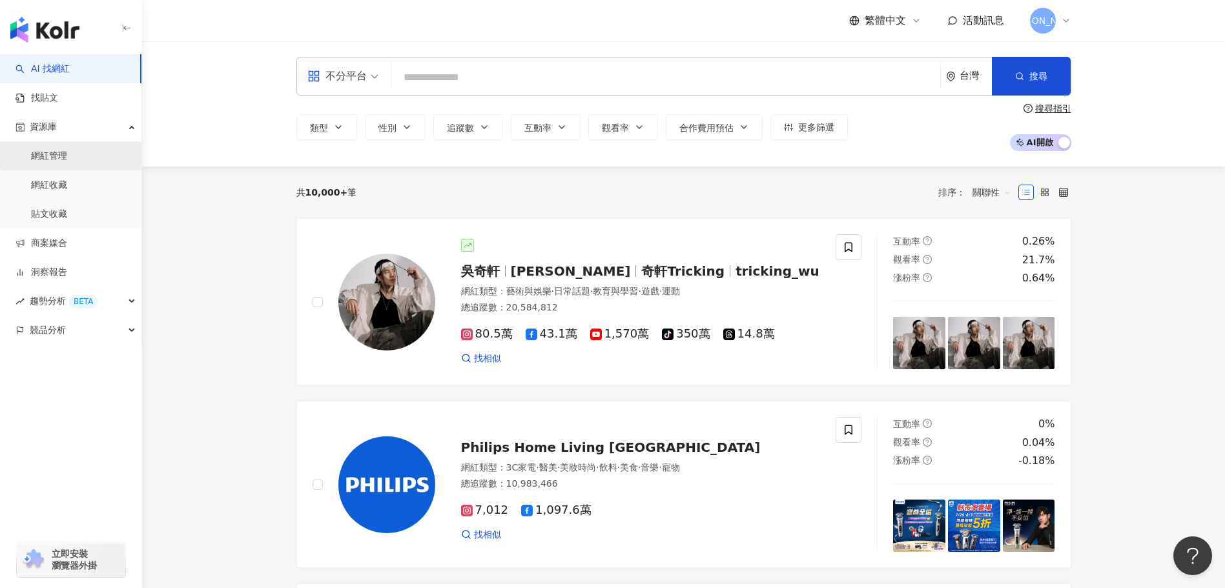
click at [40, 163] on link "網紅管理" at bounding box center [49, 156] width 36 height 13
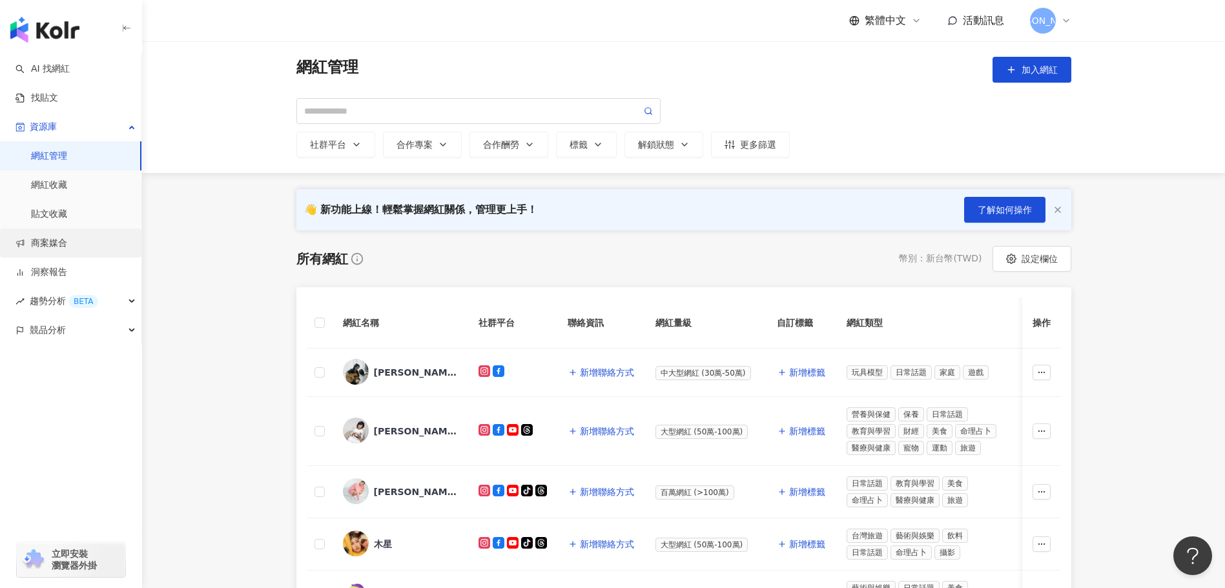
click at [60, 238] on link "商案媒合" at bounding box center [41, 243] width 52 height 13
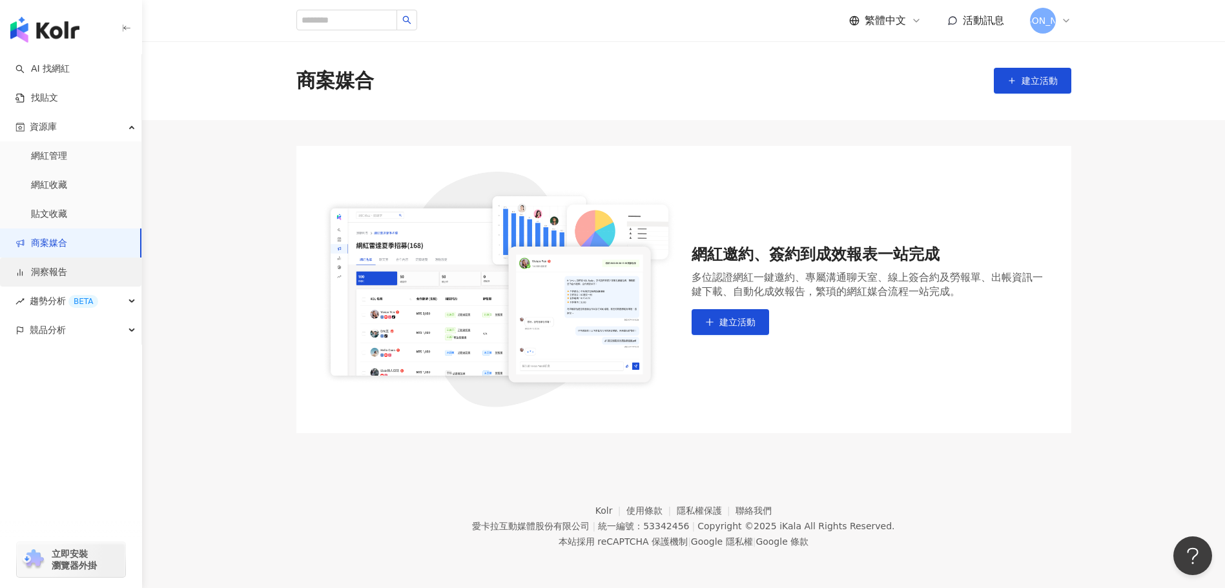
click at [67, 266] on link "洞察報告" at bounding box center [41, 272] width 52 height 13
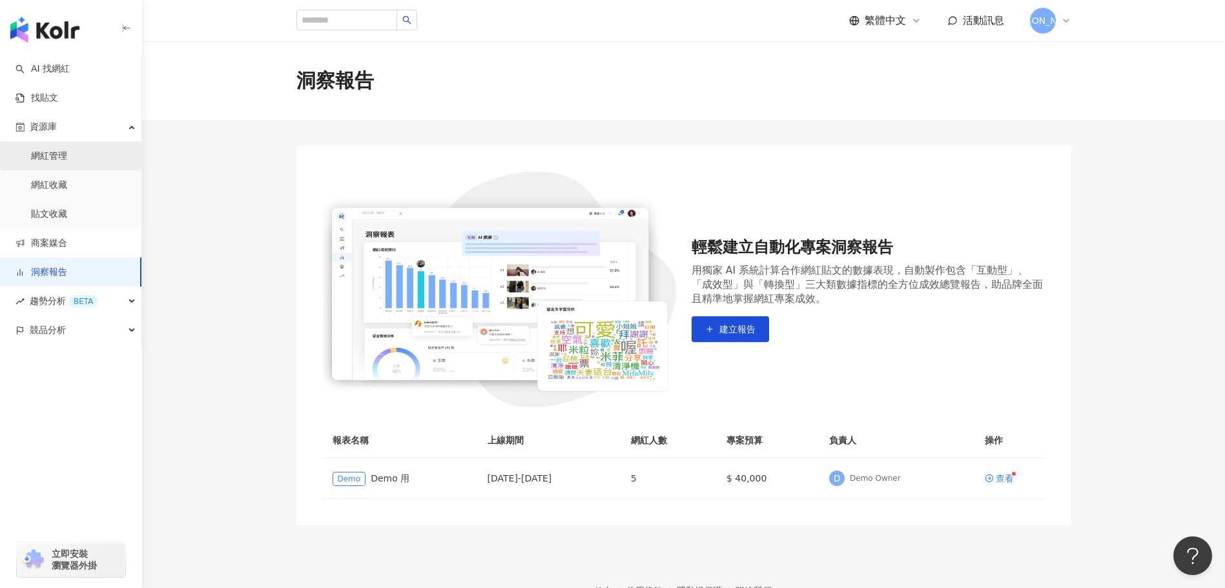
click at [64, 163] on link "網紅管理" at bounding box center [49, 156] width 36 height 13
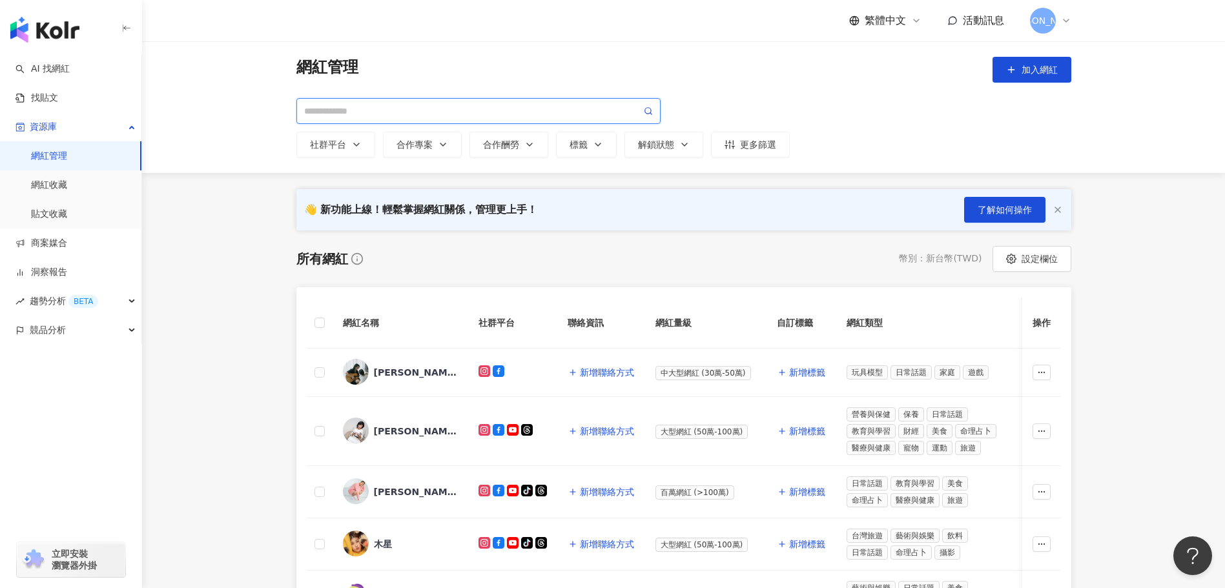
click at [400, 108] on input "search" at bounding box center [472, 111] width 337 height 14
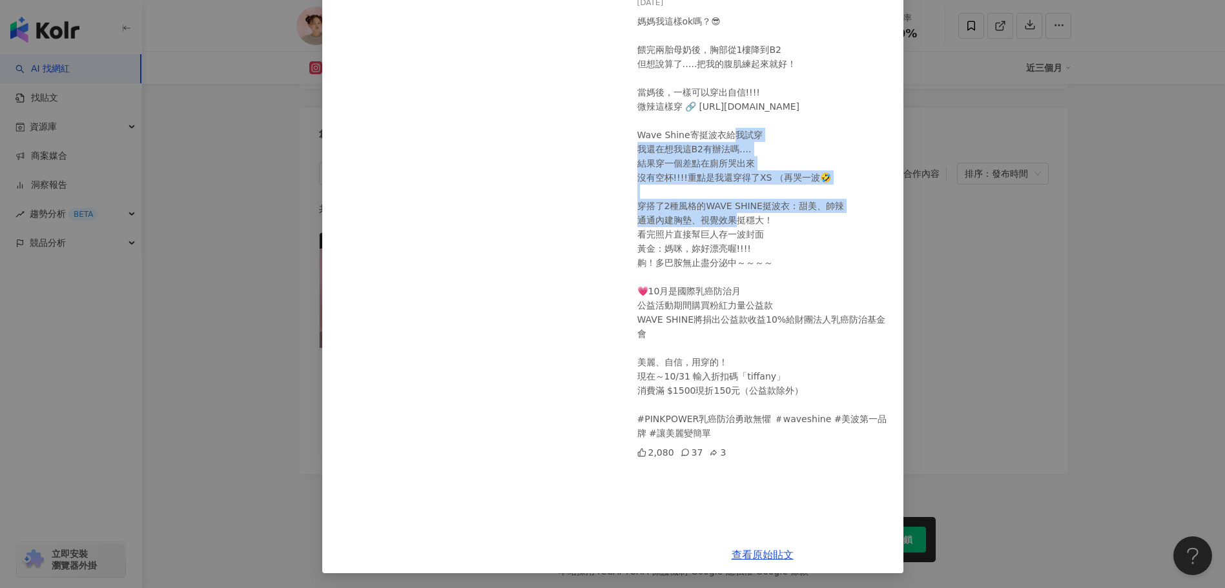
scroll to position [120, 0]
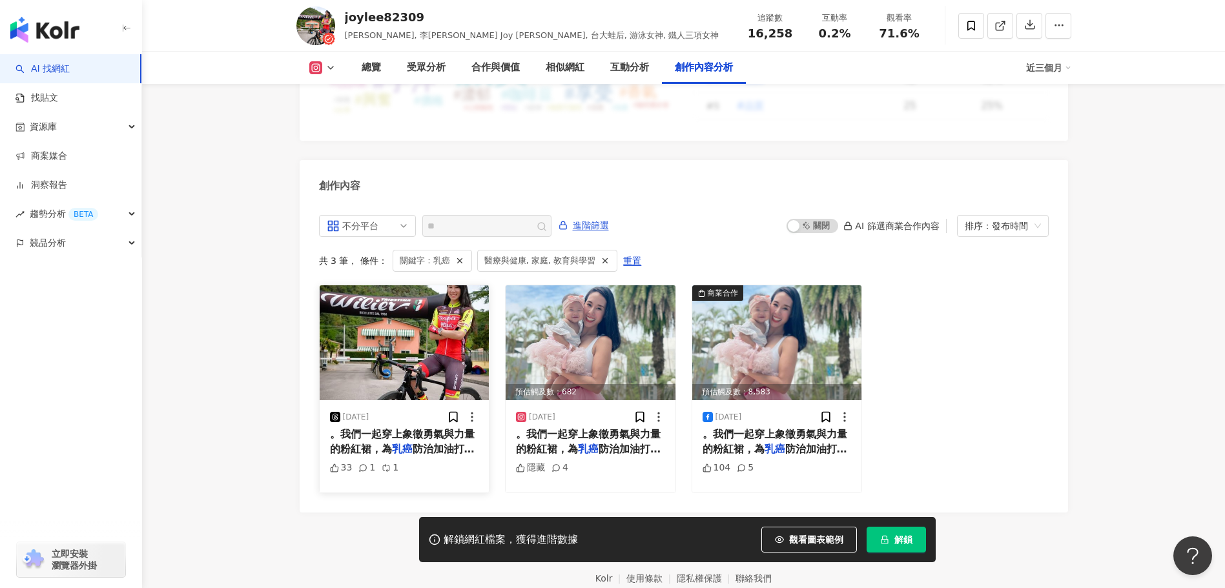
click at [442, 428] on span "。我們一起穿上象徵勇氣與力量的粉紅裙，為" at bounding box center [402, 441] width 145 height 26
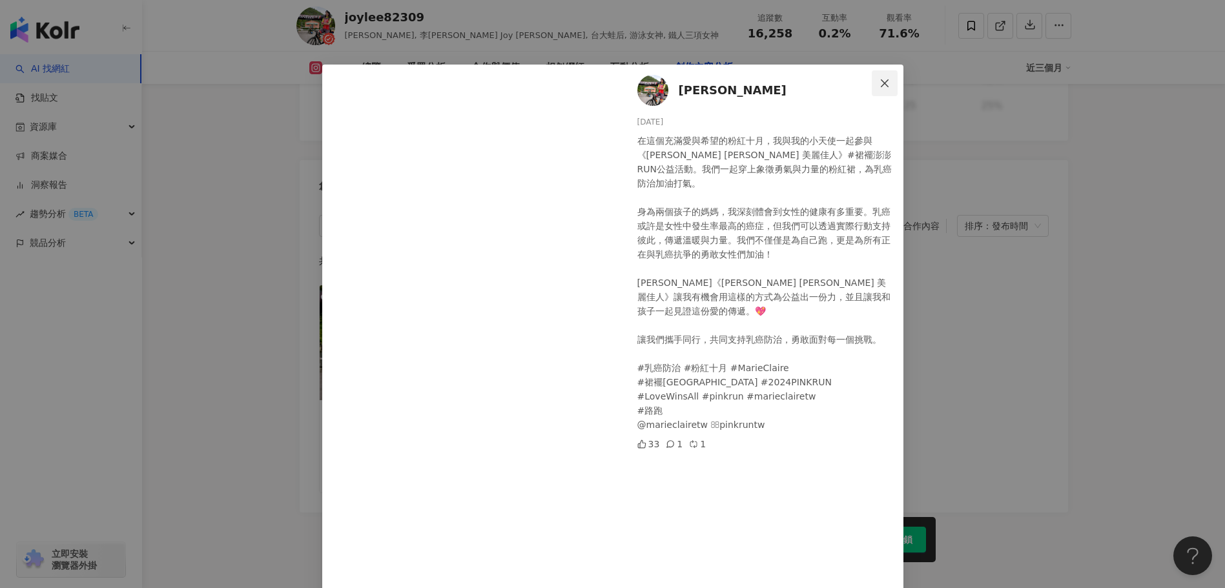
click at [884, 79] on icon "close" at bounding box center [884, 83] width 10 height 10
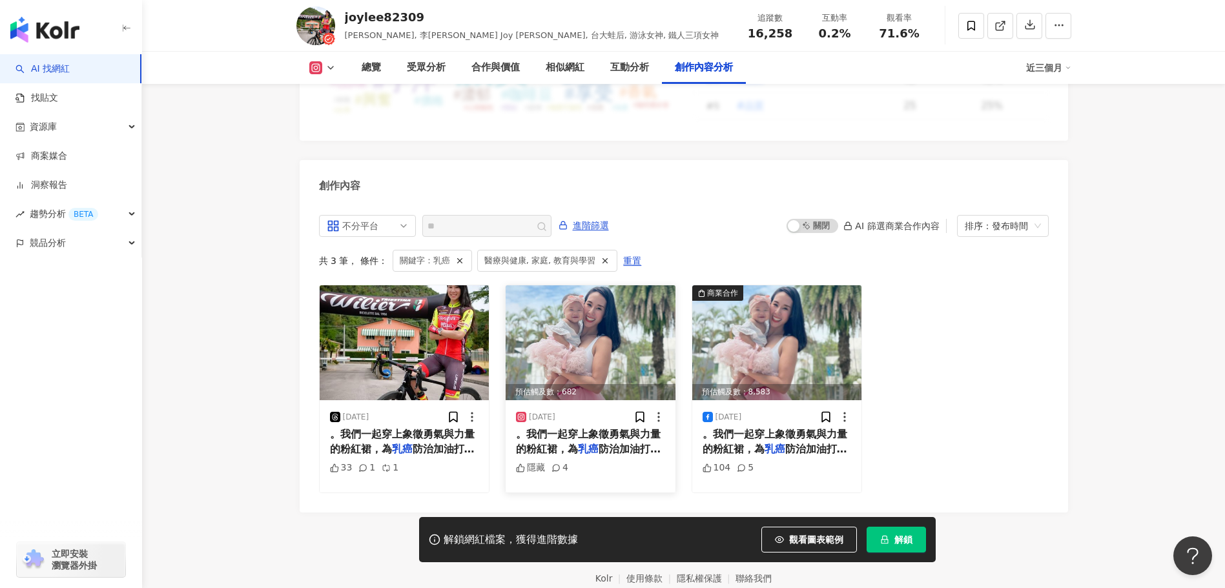
click at [584, 303] on img at bounding box center [590, 342] width 170 height 115
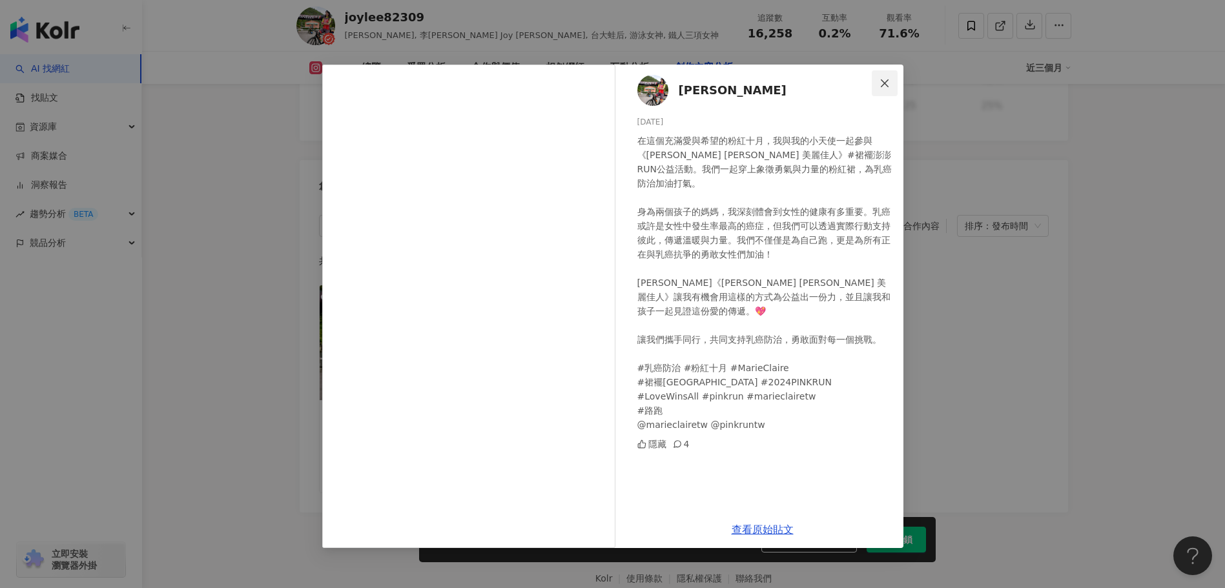
click at [876, 85] on span "Close" at bounding box center [884, 83] width 26 height 10
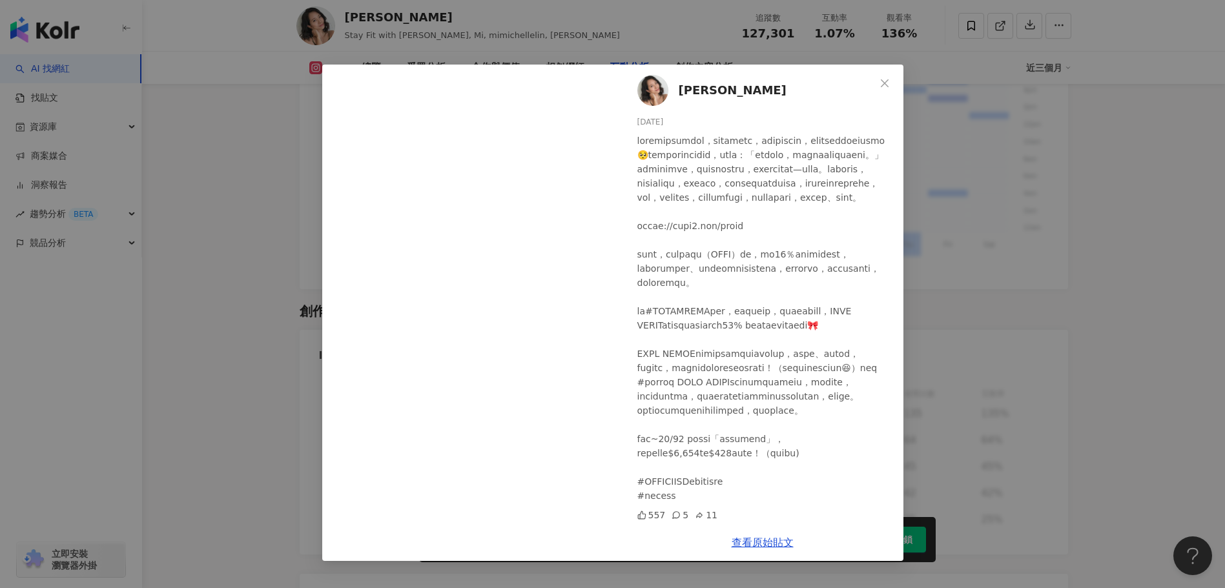
scroll to position [126, 0]
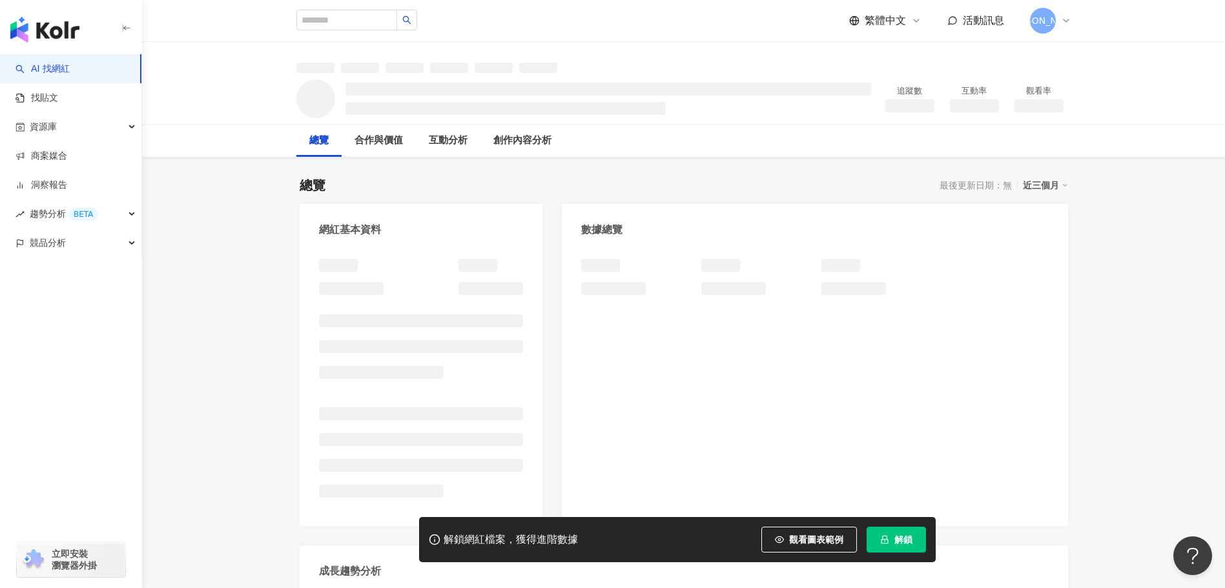
scroll to position [8, 0]
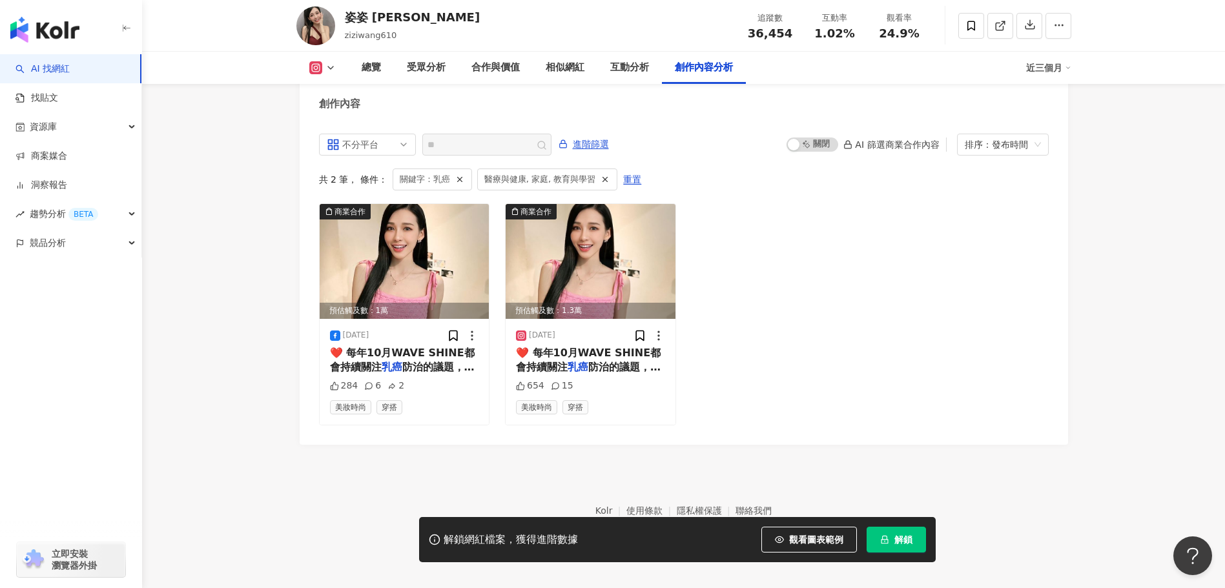
scroll to position [3918, 0]
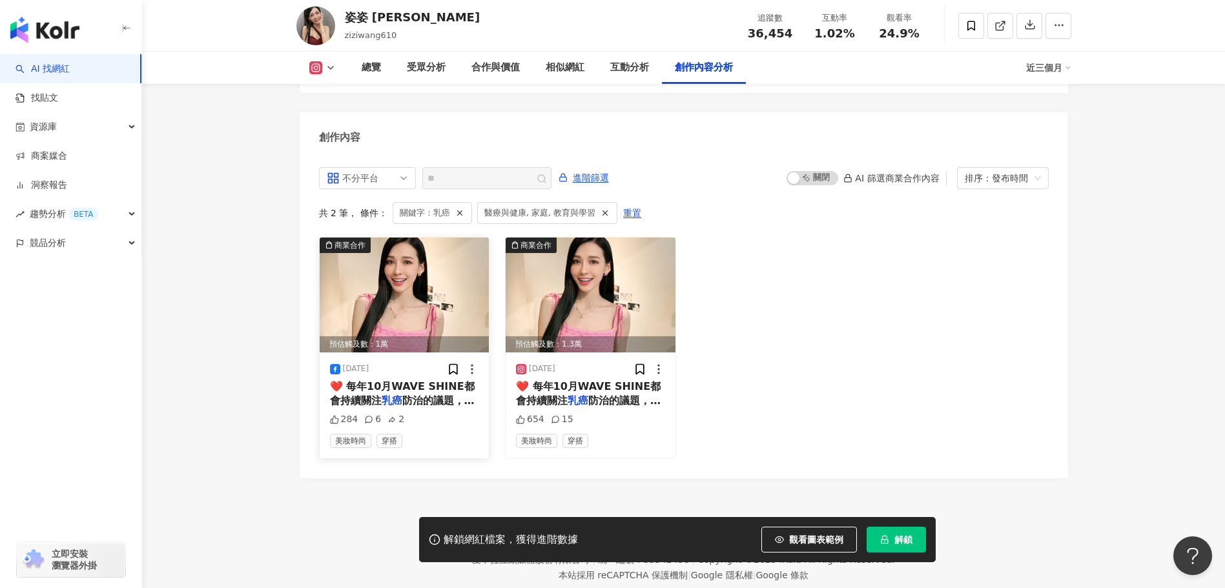
click at [409, 303] on img at bounding box center [405, 295] width 170 height 115
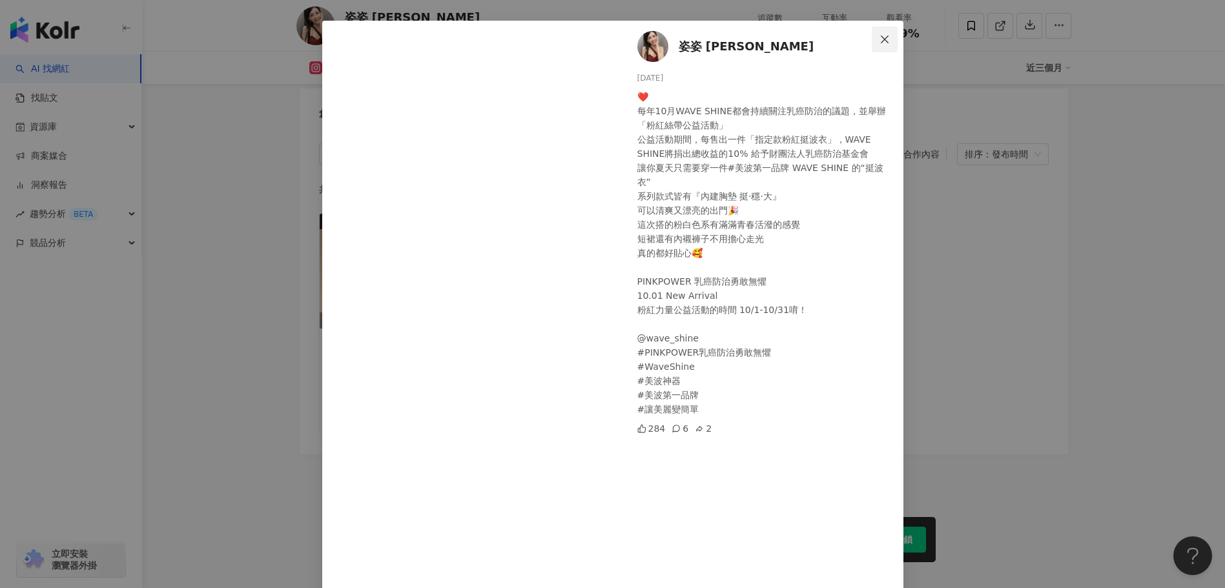
scroll to position [0, 0]
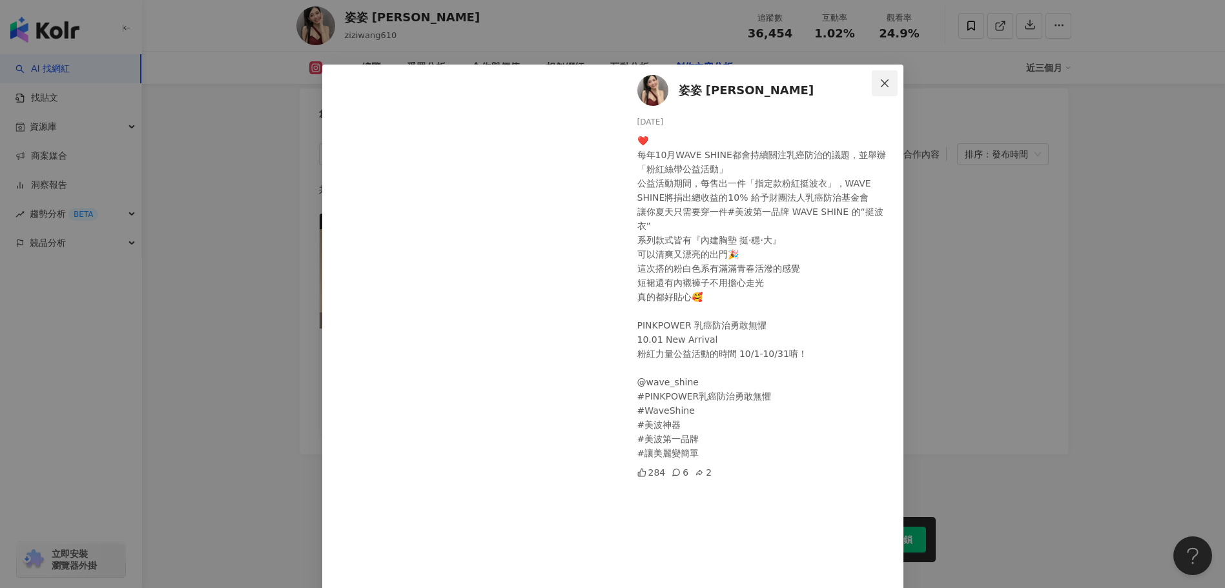
click at [886, 82] on span "Close" at bounding box center [884, 83] width 26 height 10
